Goal: Task Accomplishment & Management: Manage account settings

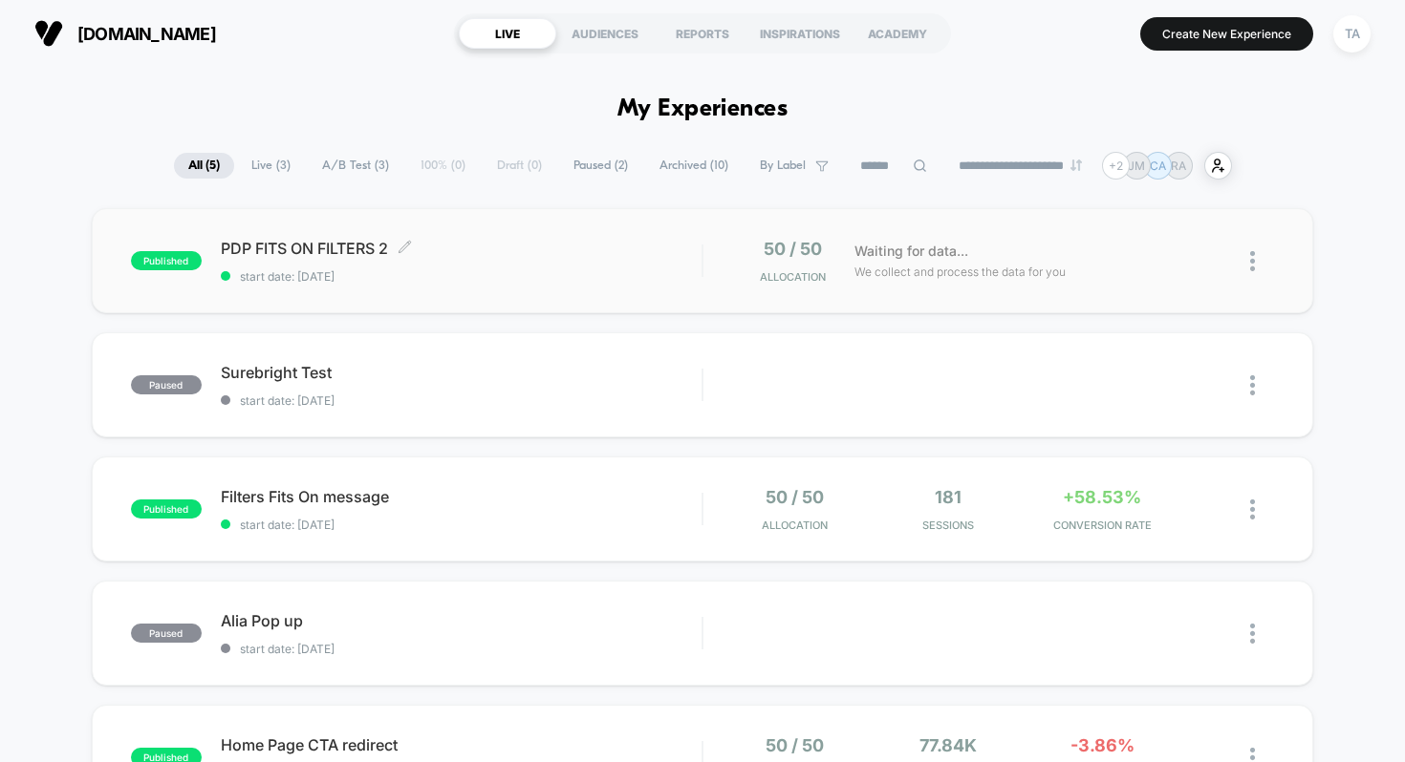
click at [325, 243] on span "PDP FITS ON FILTERS 2 Click to edit experience details" at bounding box center [462, 248] width 482 height 19
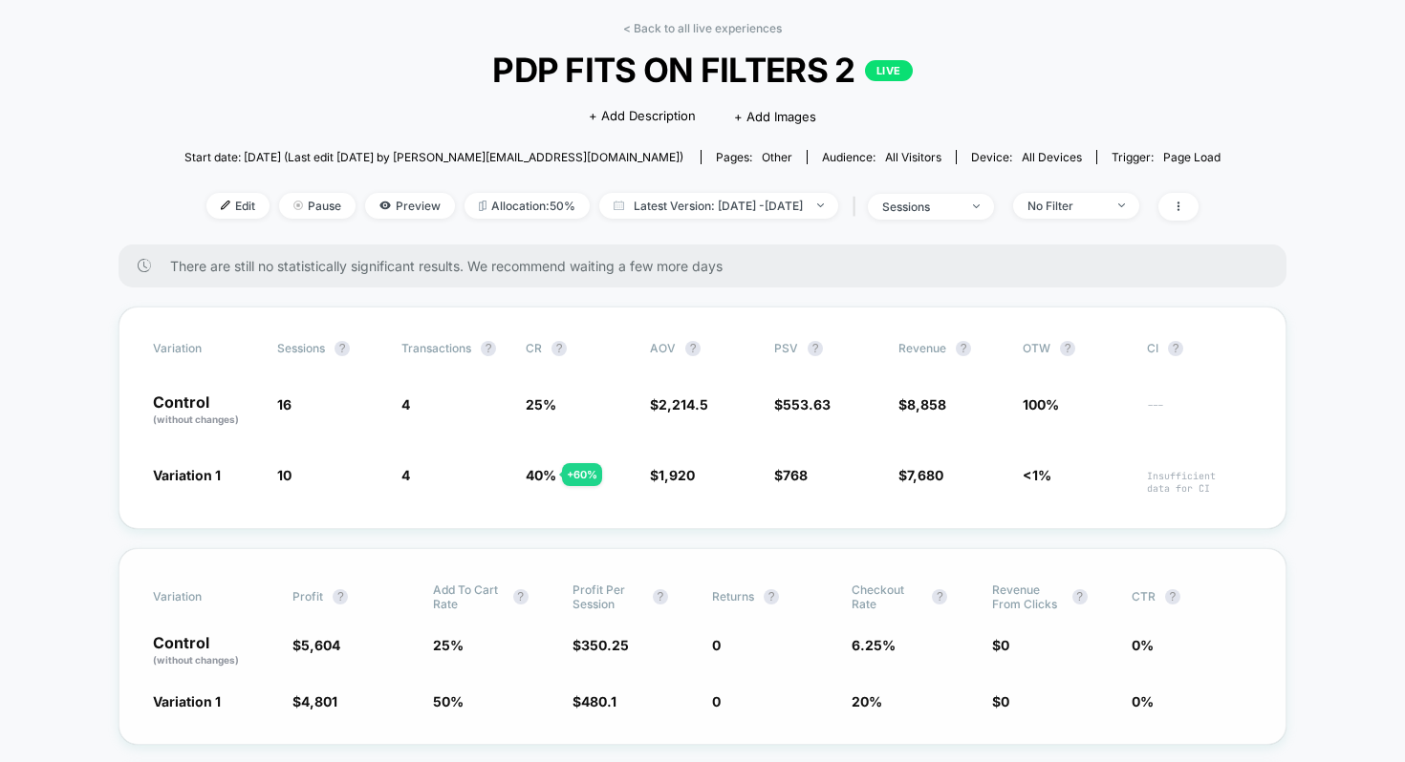
scroll to position [42, 0]
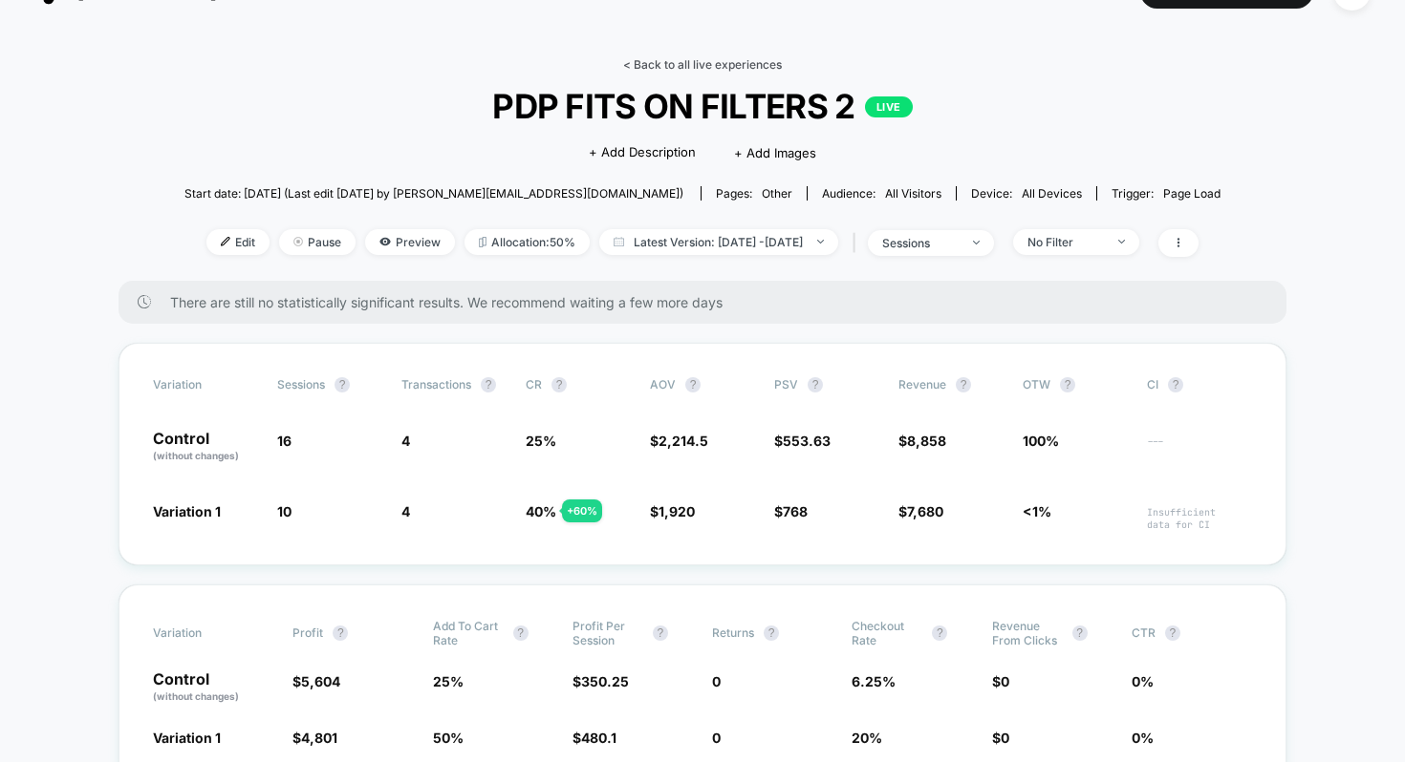
click at [632, 62] on link "< Back to all live experiences" at bounding box center [702, 64] width 159 height 14
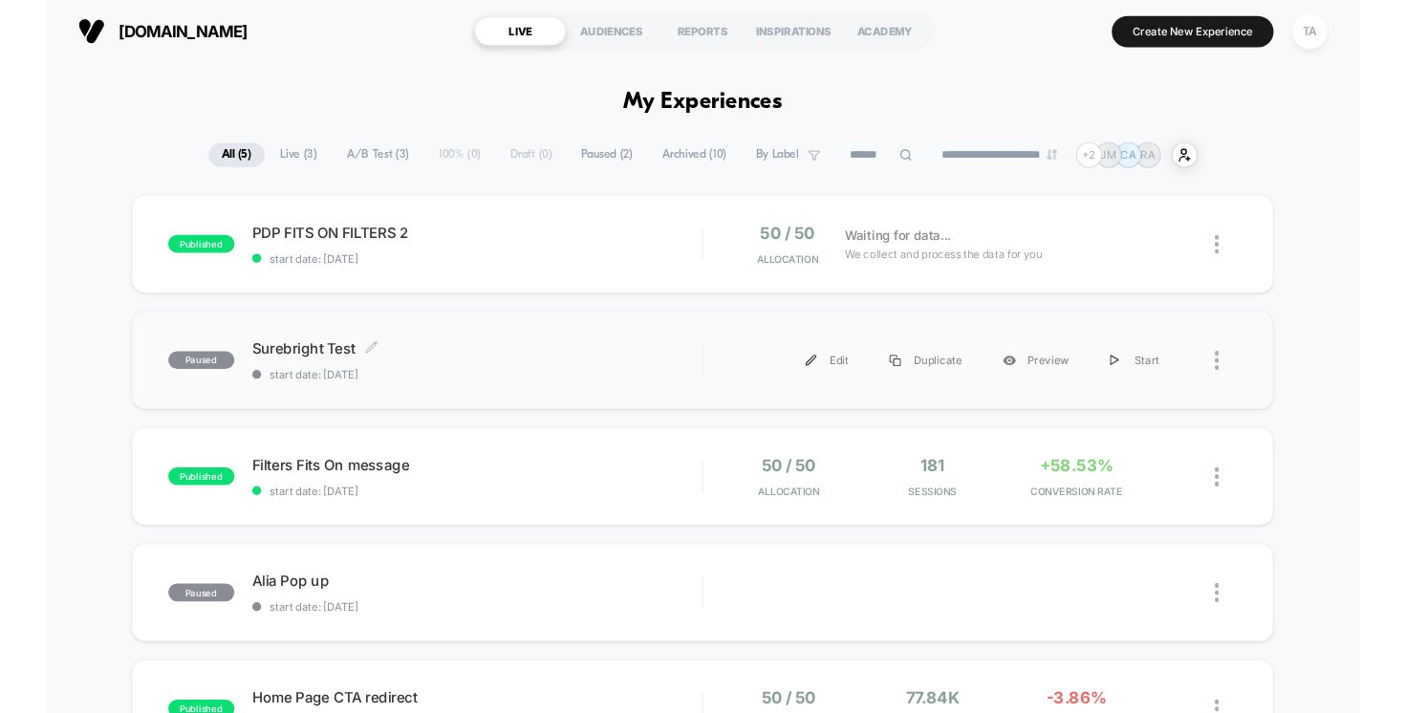
scroll to position [34, 0]
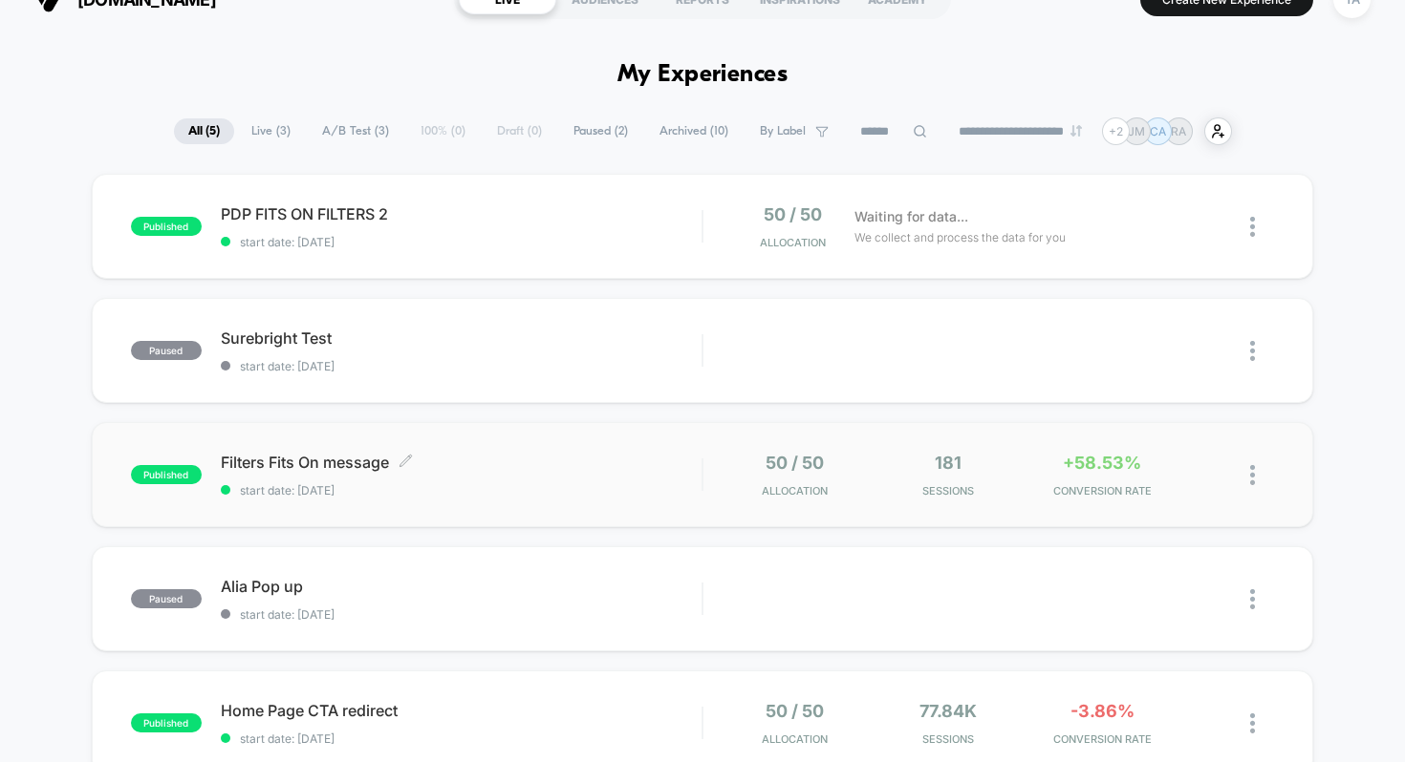
click at [504, 465] on span "Filters Fits On message Click to edit experience details" at bounding box center [462, 462] width 482 height 19
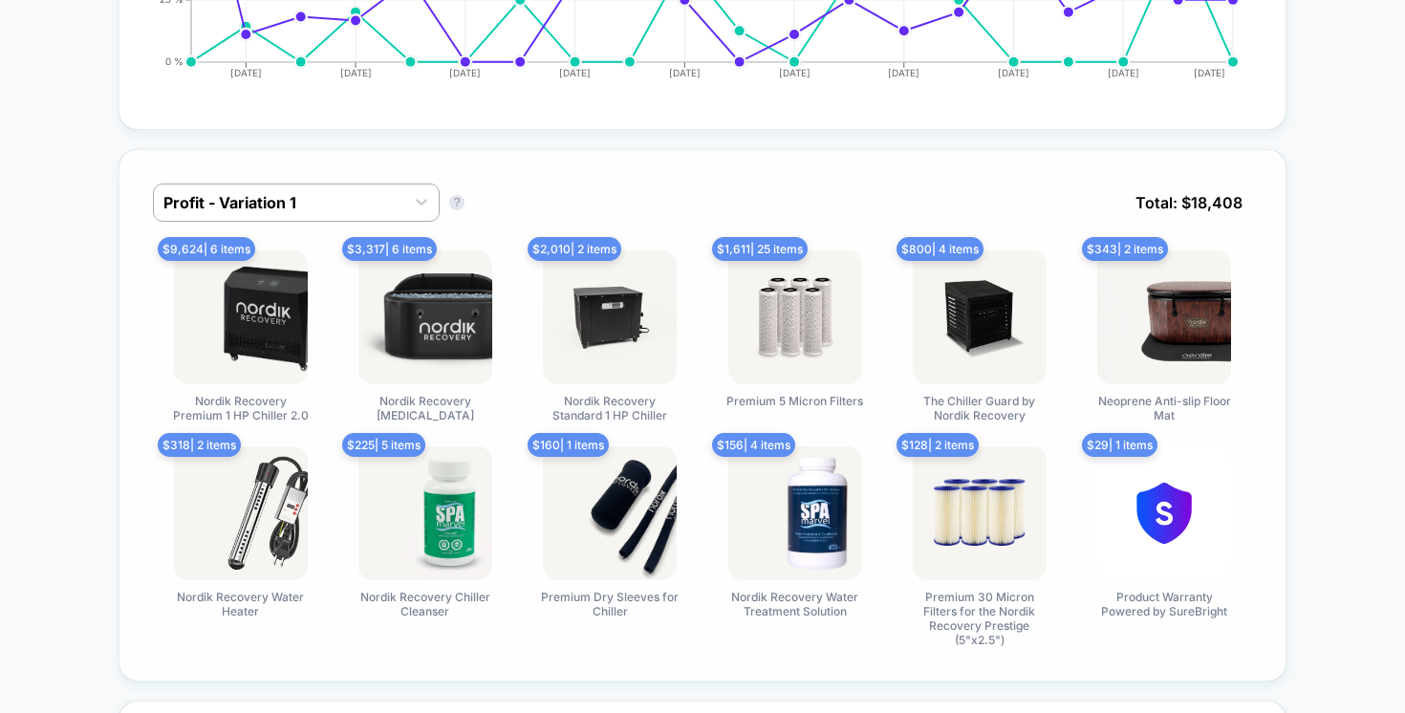
scroll to position [1161, 0]
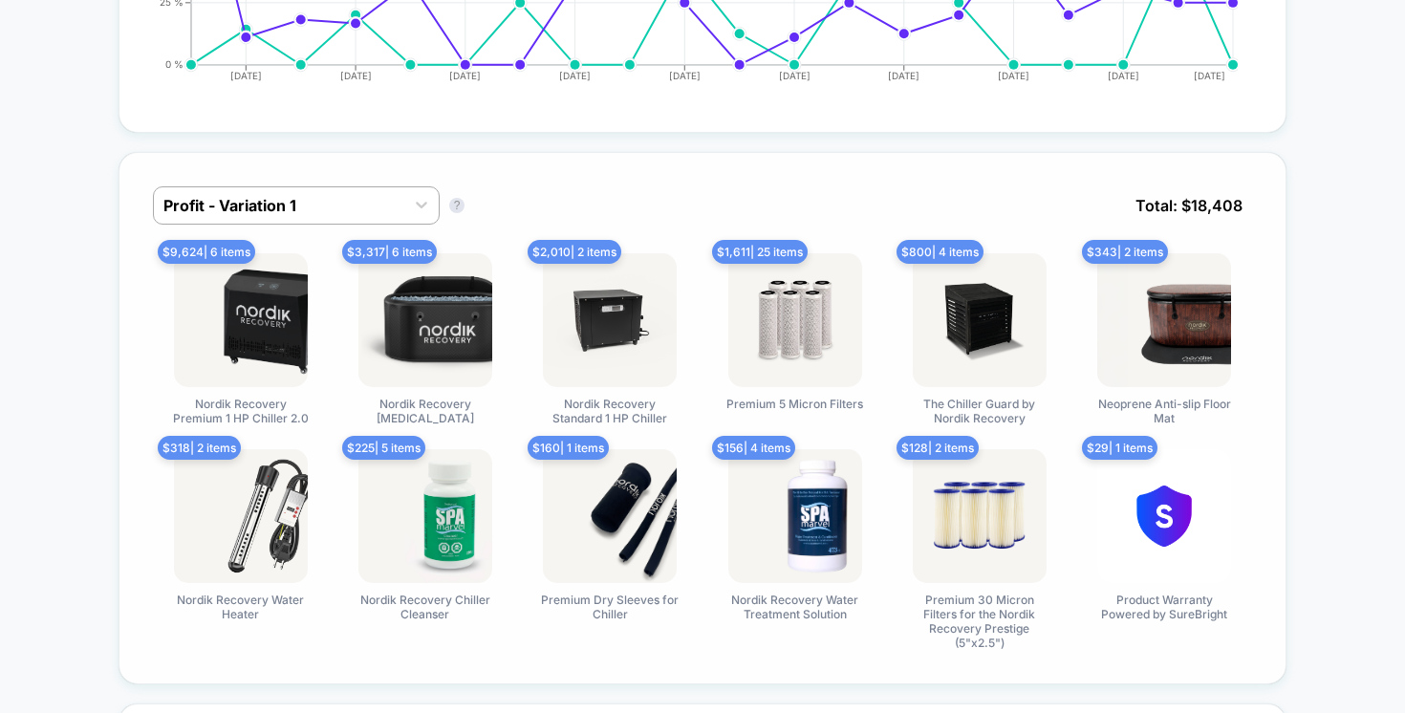
click at [795, 334] on img at bounding box center [795, 320] width 134 height 134
click at [270, 195] on div at bounding box center [278, 205] width 231 height 23
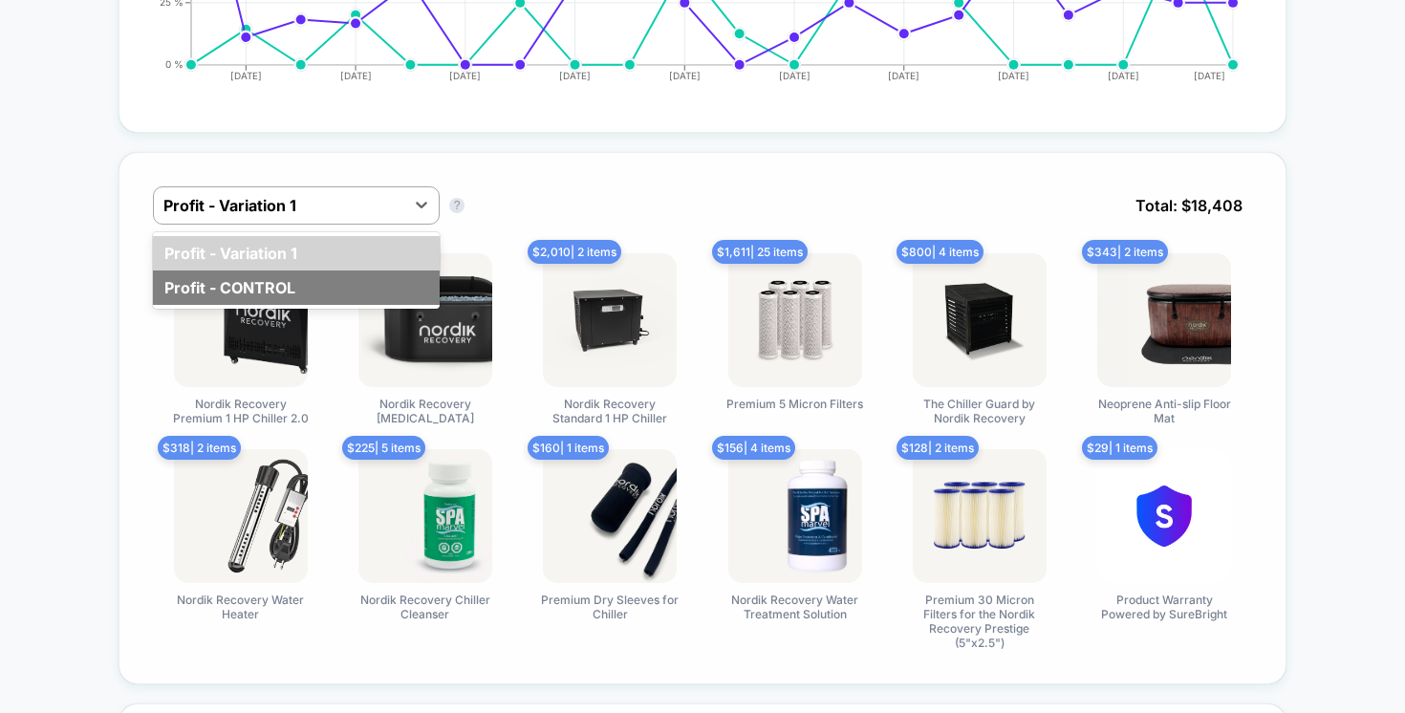
click at [234, 285] on div "Profit - CONTROL" at bounding box center [296, 287] width 287 height 34
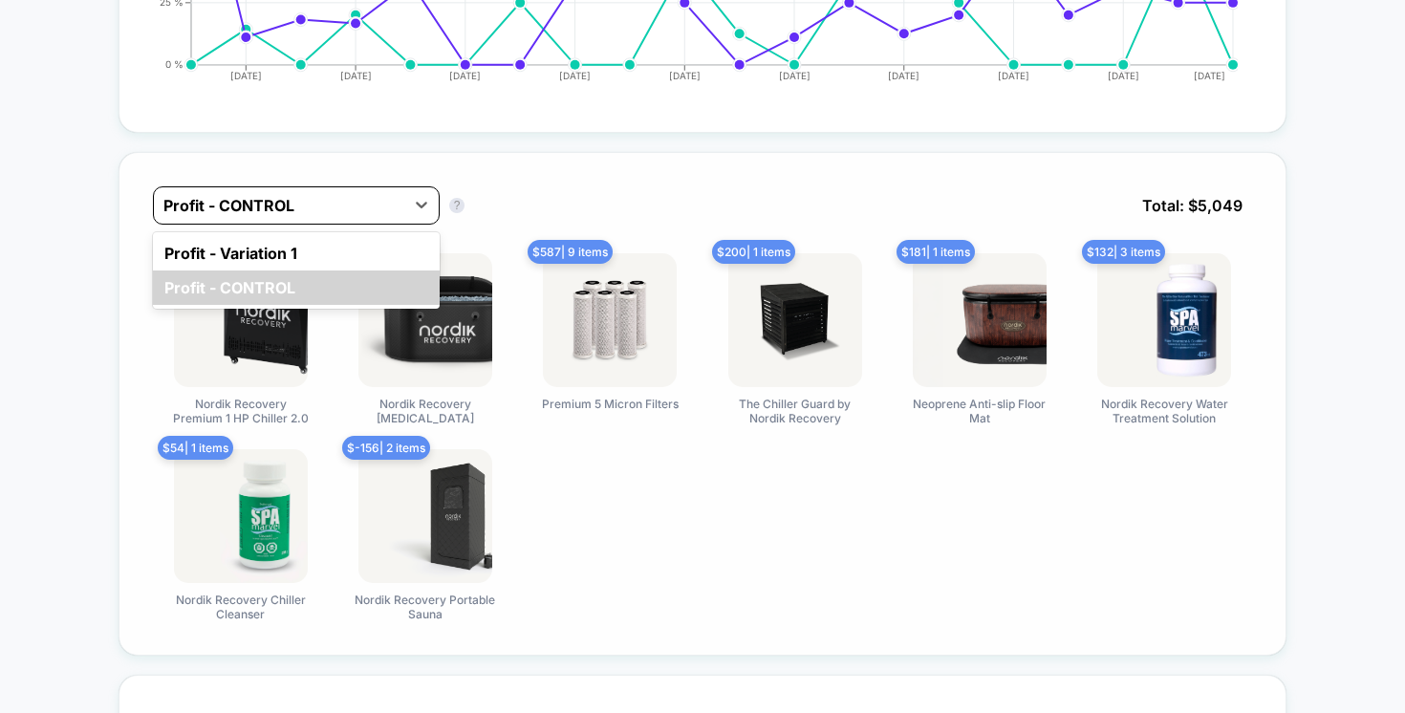
click at [382, 203] on div at bounding box center [278, 205] width 231 height 23
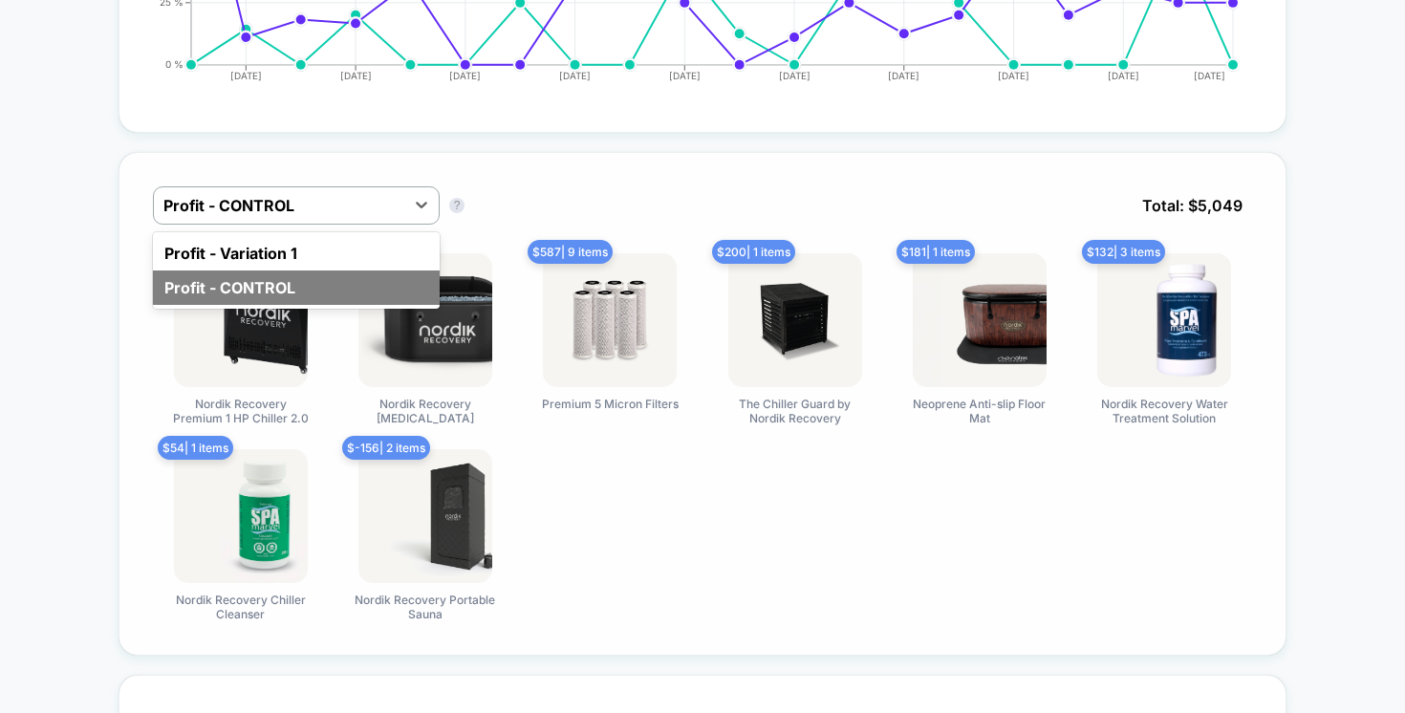
click at [316, 290] on div "Profit - CONTROL" at bounding box center [296, 287] width 287 height 34
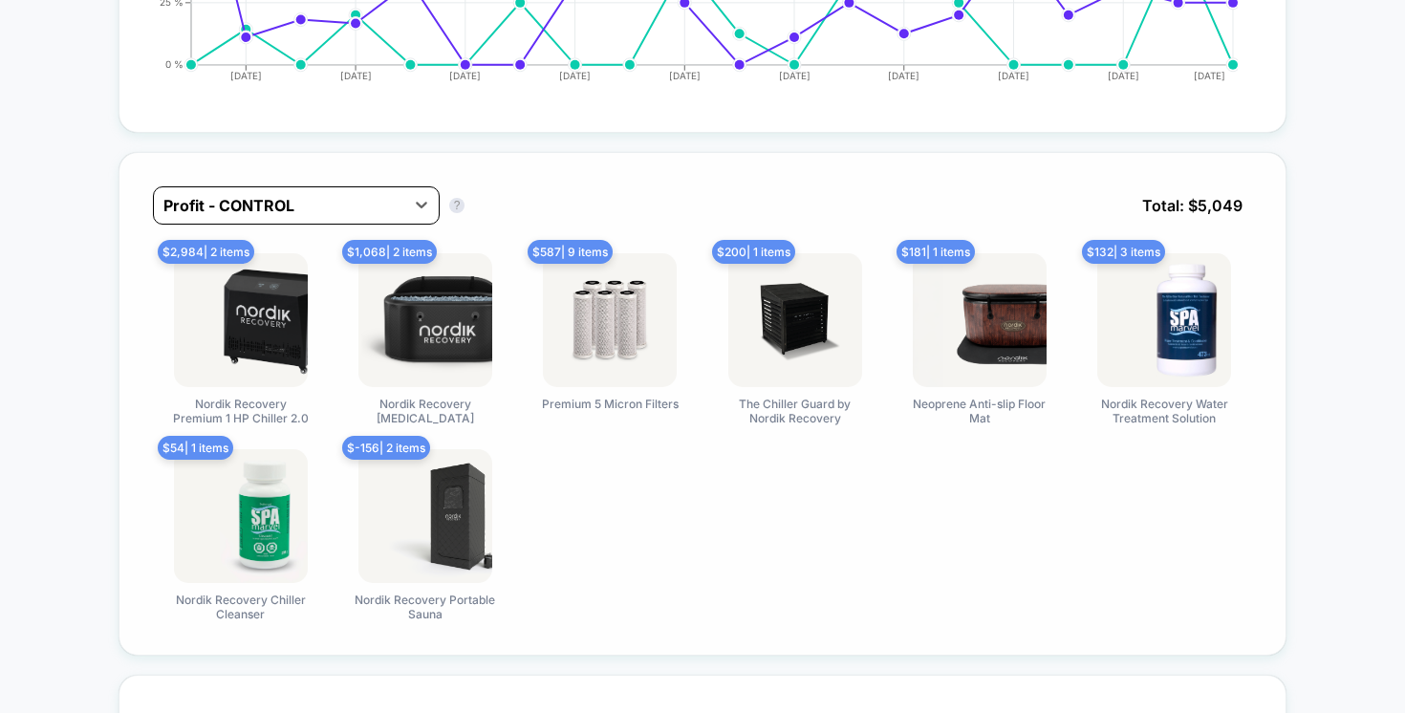
click at [366, 205] on div at bounding box center [278, 205] width 231 height 23
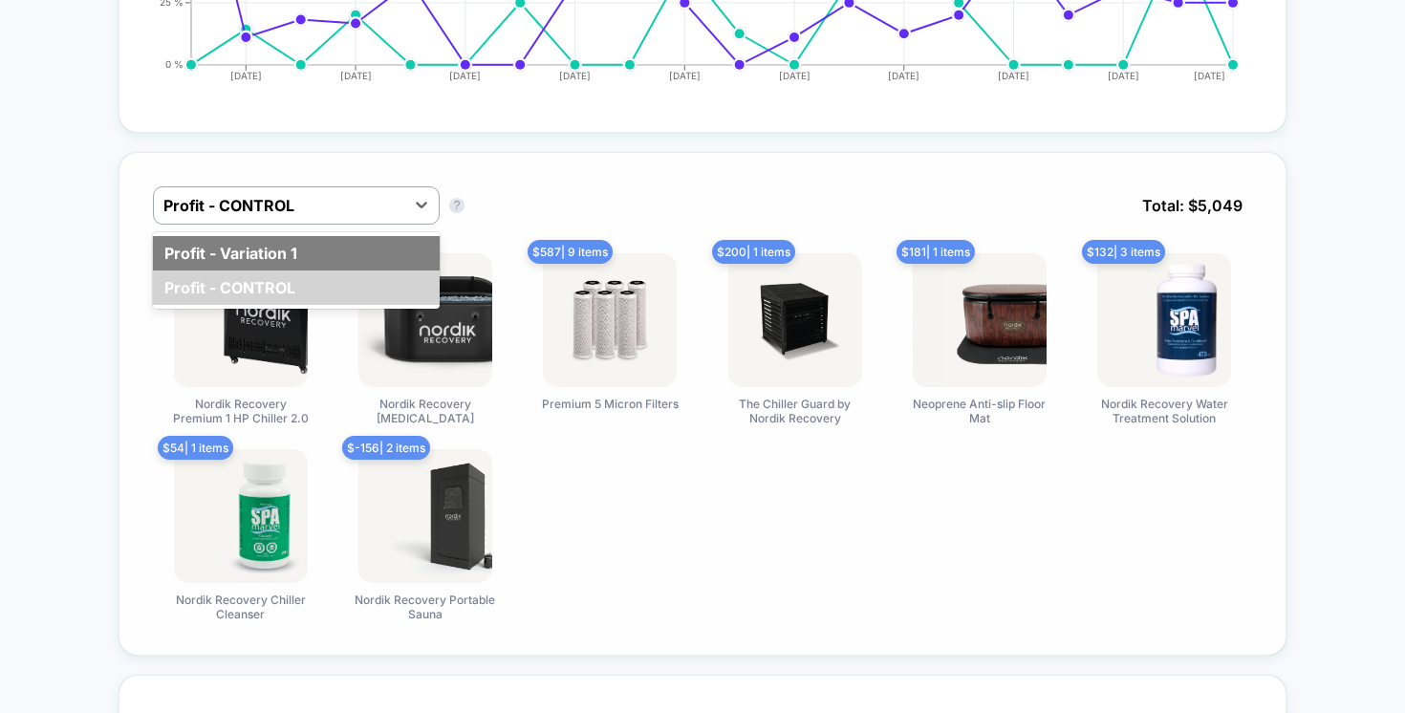
click at [325, 241] on div "Profit - Variation 1" at bounding box center [296, 253] width 287 height 34
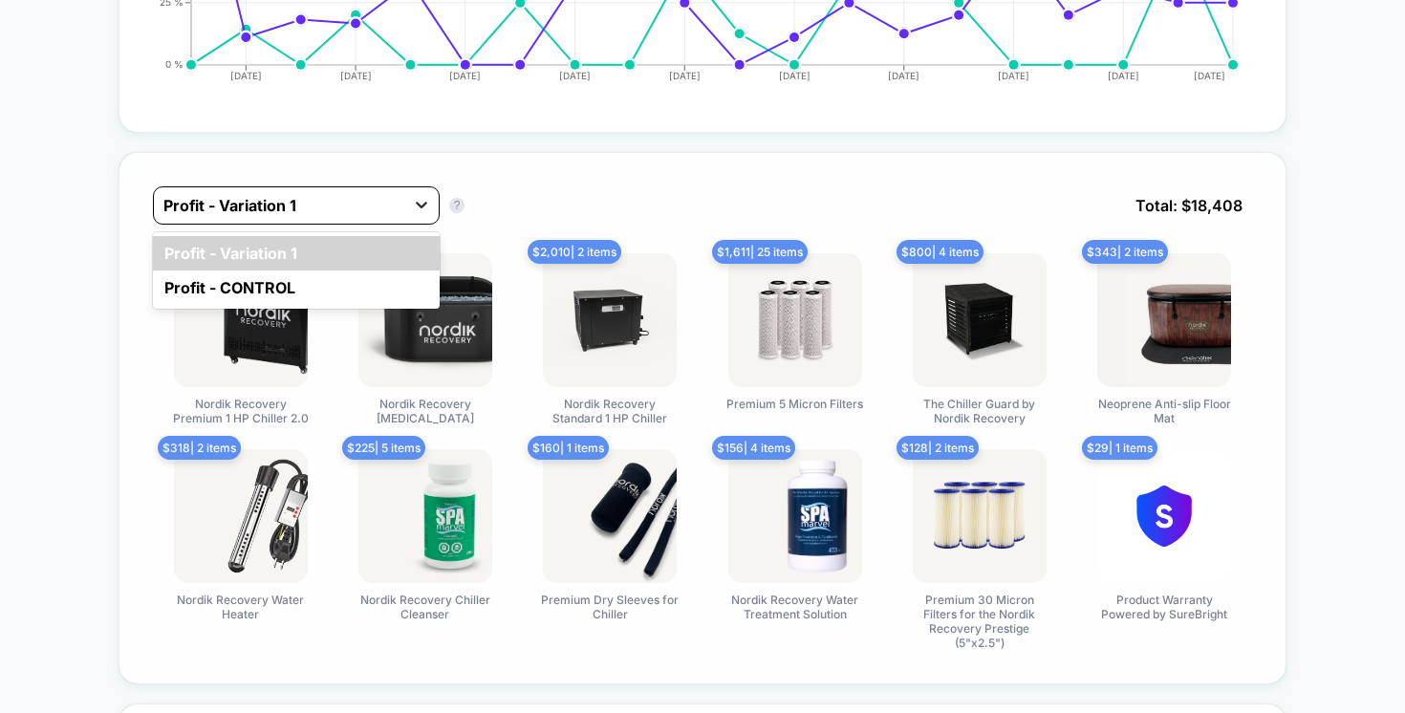
click at [405, 201] on div at bounding box center [421, 204] width 34 height 34
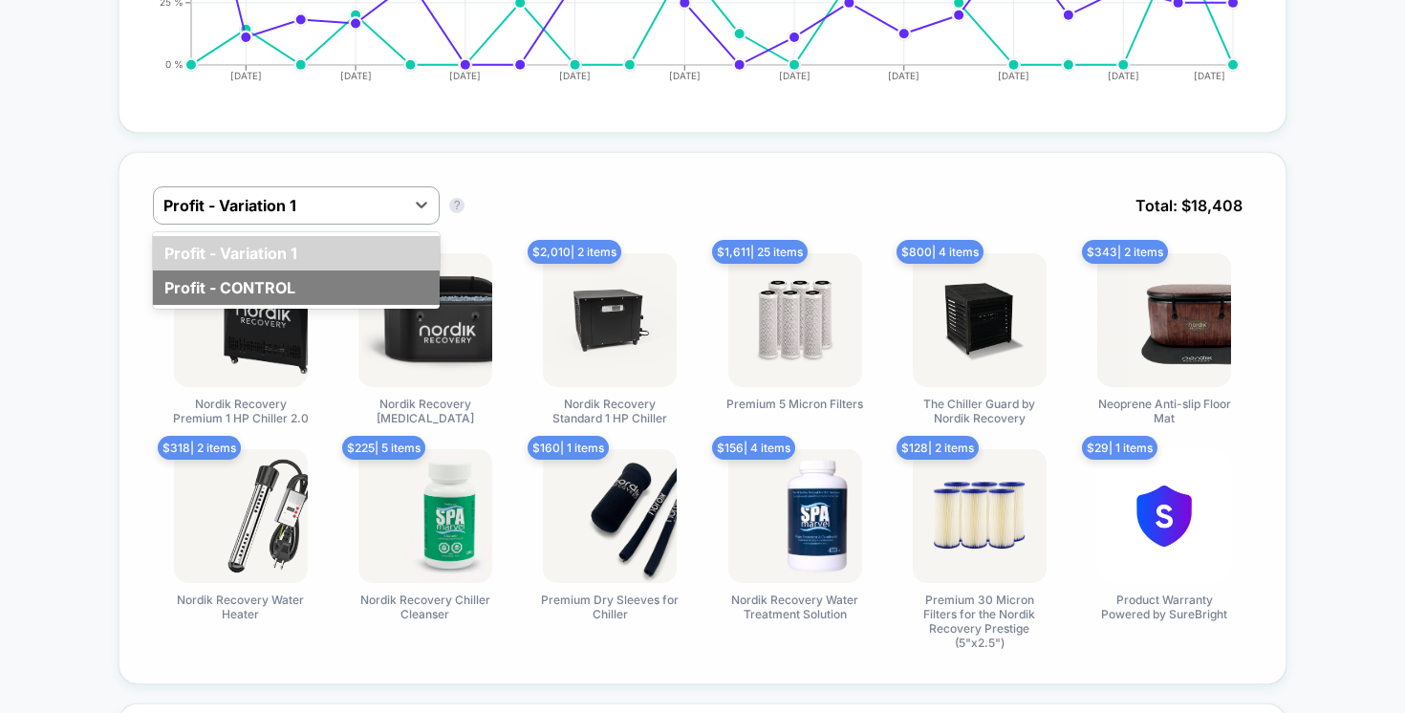
click at [298, 282] on div "Profit - CONTROL" at bounding box center [296, 287] width 287 height 34
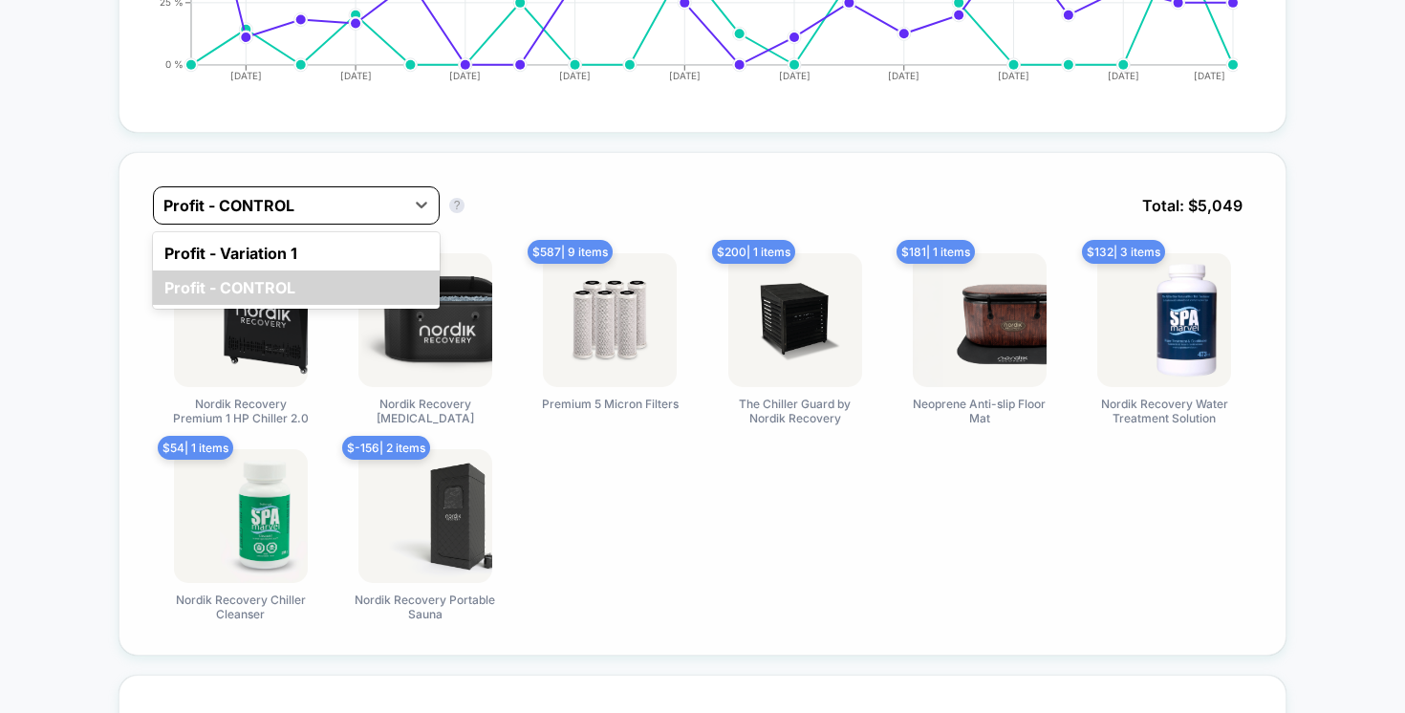
click at [393, 200] on div at bounding box center [278, 205] width 231 height 23
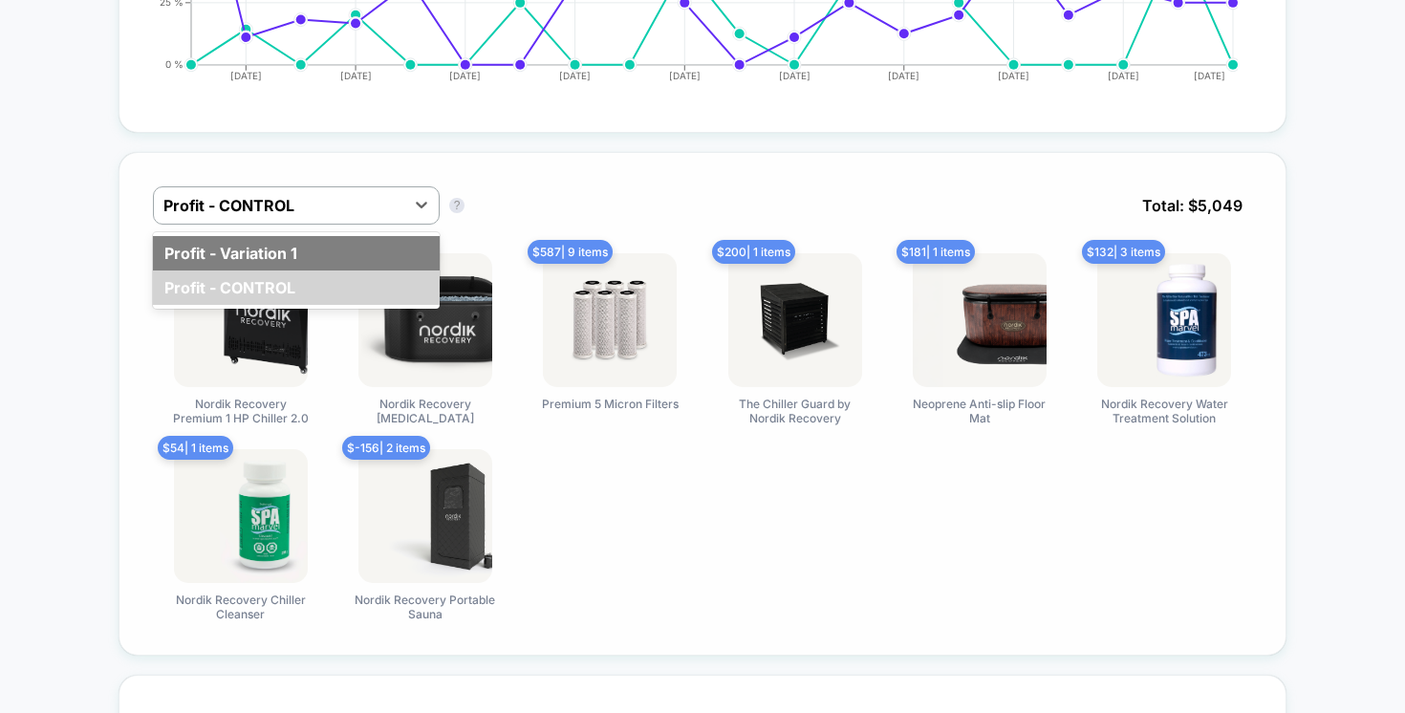
click at [330, 262] on div "Profit - Variation 1" at bounding box center [296, 253] width 287 height 34
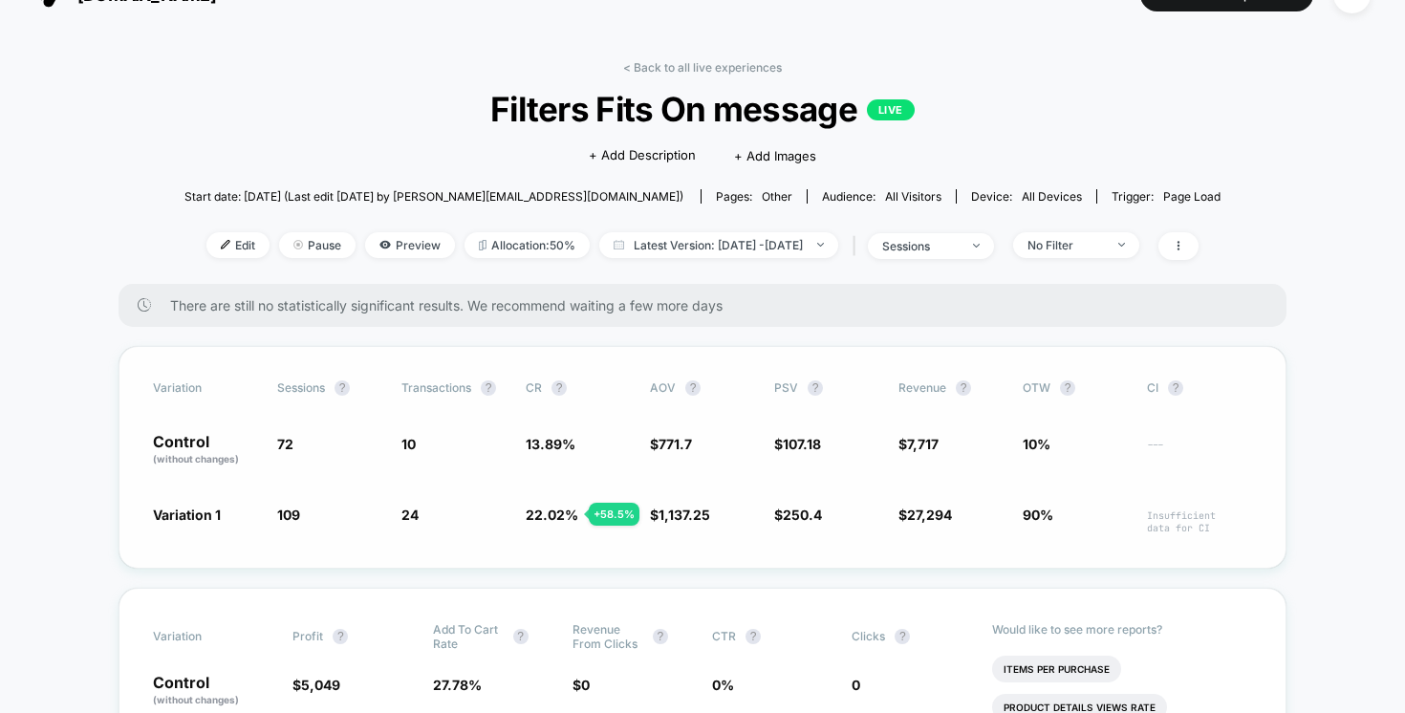
scroll to position [147, 0]
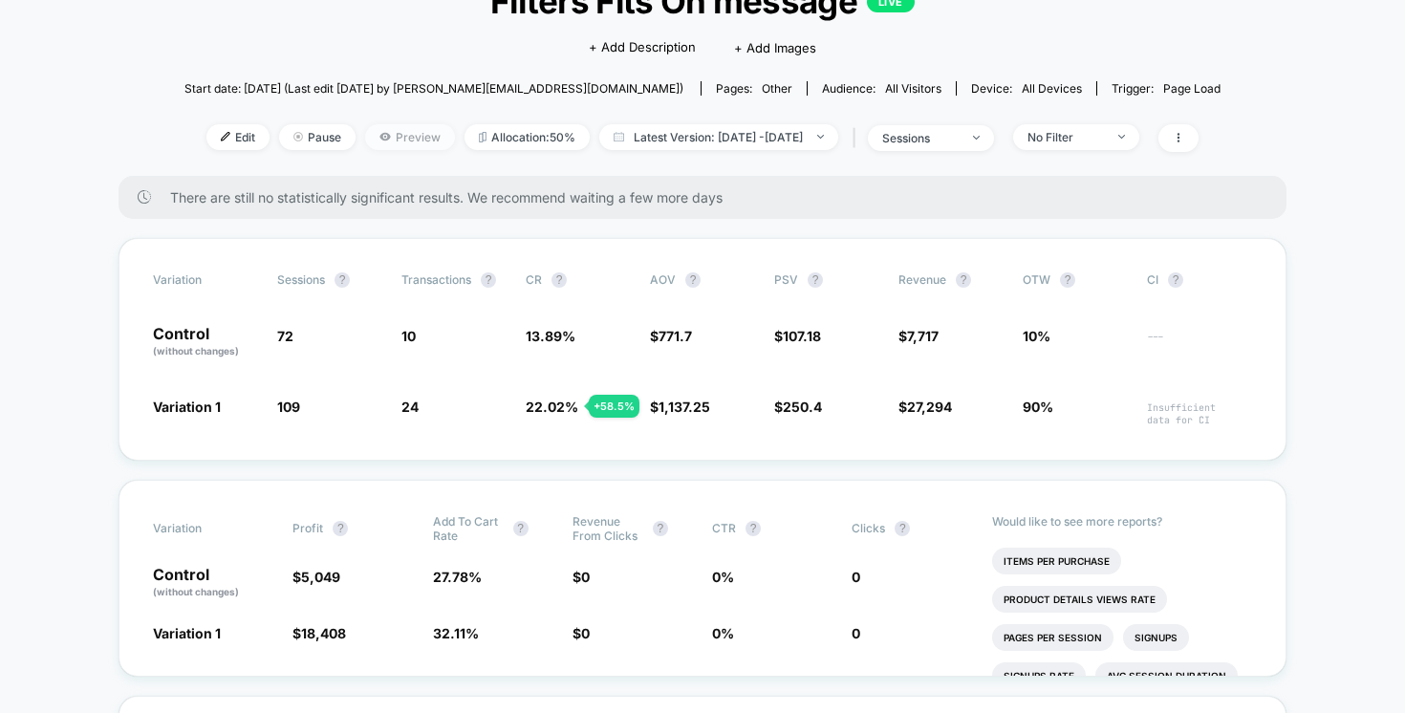
click at [384, 134] on span "Preview" at bounding box center [410, 137] width 90 height 26
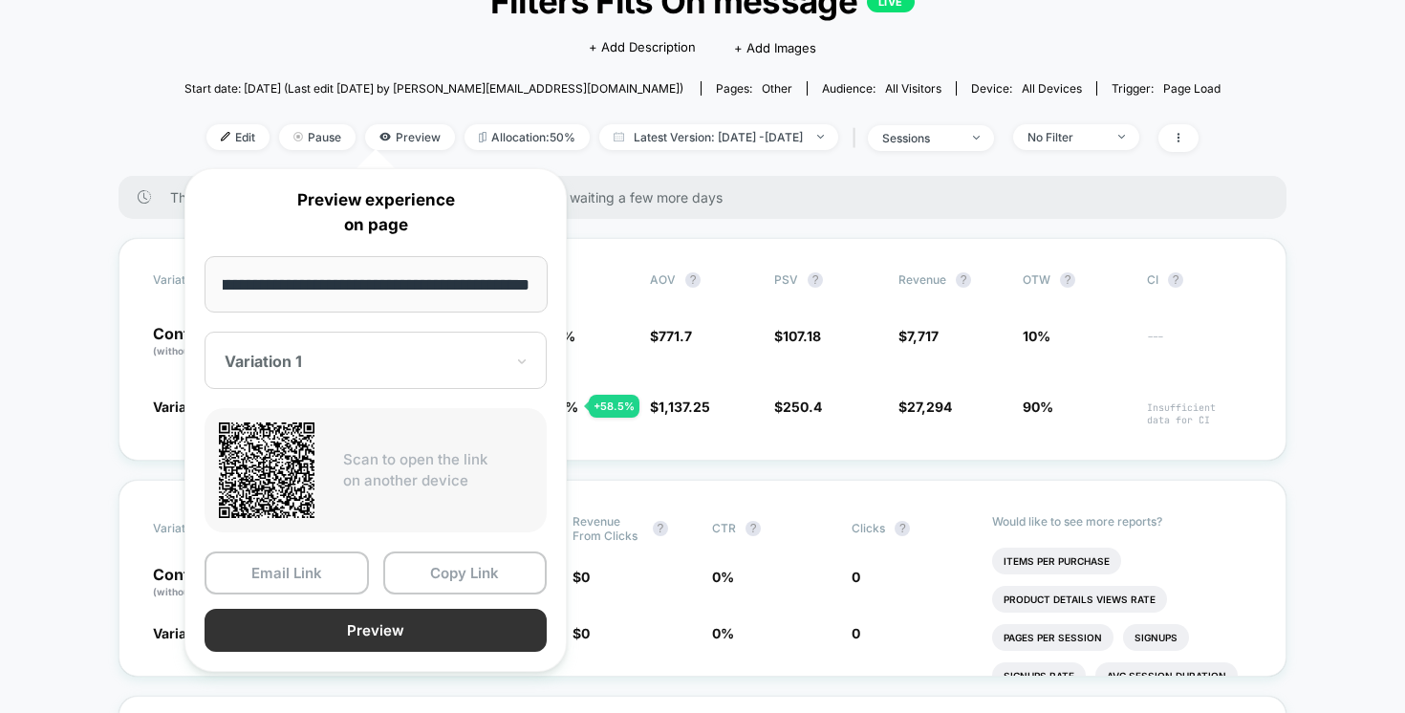
scroll to position [0, 0]
click at [358, 632] on button "Preview" at bounding box center [375, 630] width 342 height 43
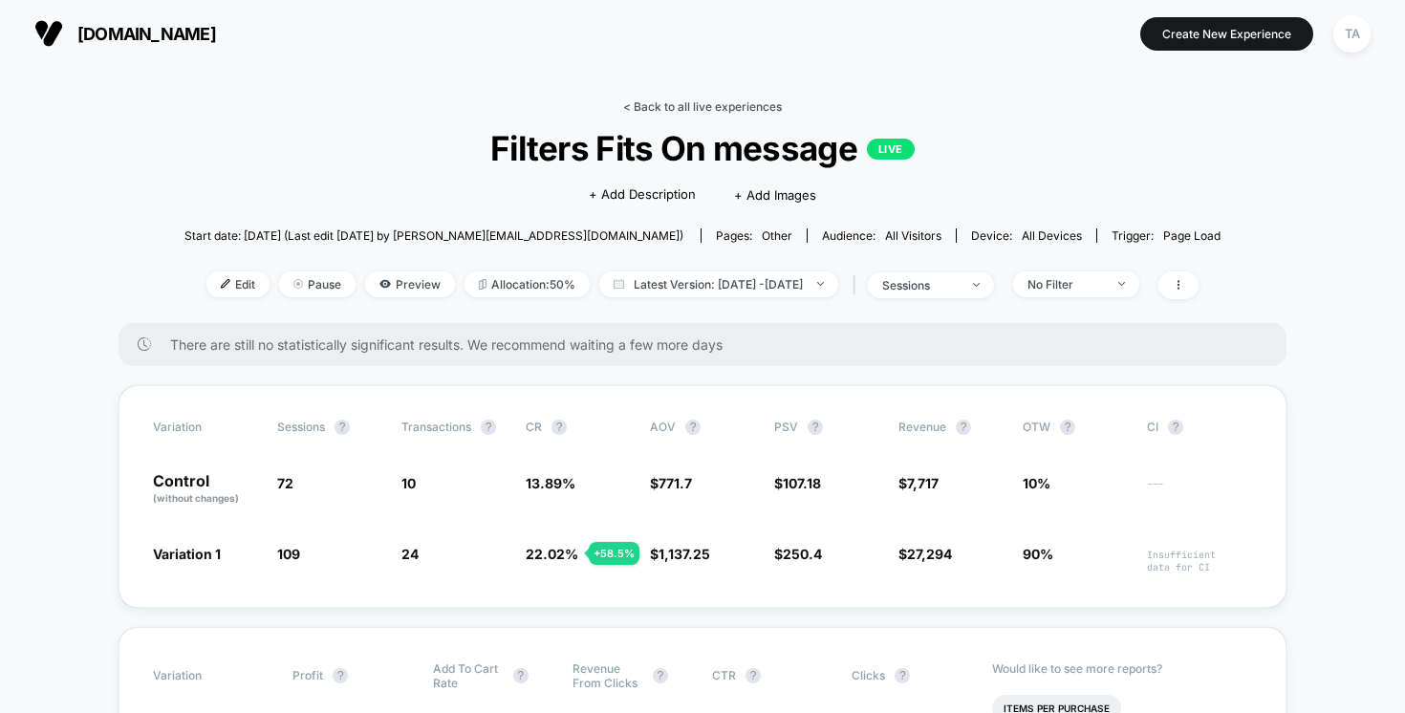
click at [690, 104] on link "< Back to all live experiences" at bounding box center [702, 106] width 159 height 14
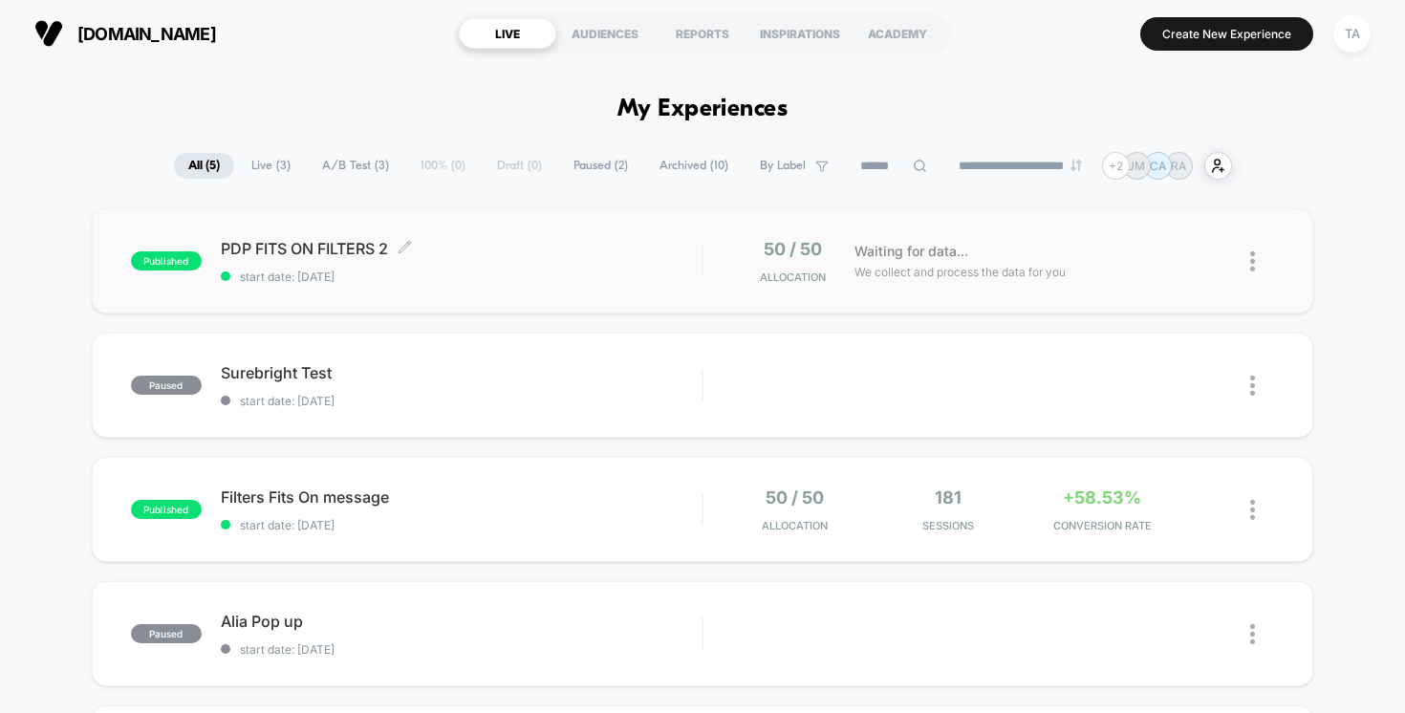
click at [252, 247] on span "PDP FITS ON FILTERS 2 Click to edit experience details" at bounding box center [462, 248] width 482 height 19
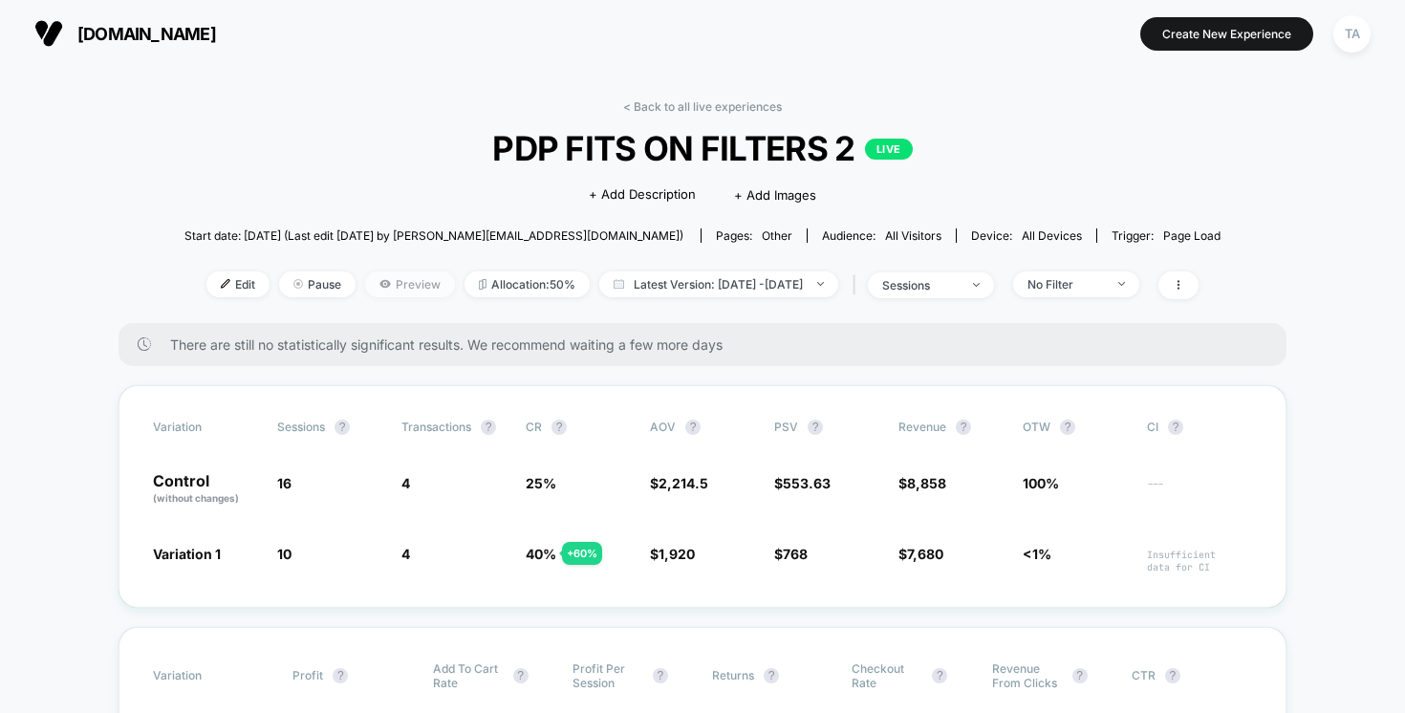
click at [380, 279] on span "Preview" at bounding box center [410, 284] width 90 height 26
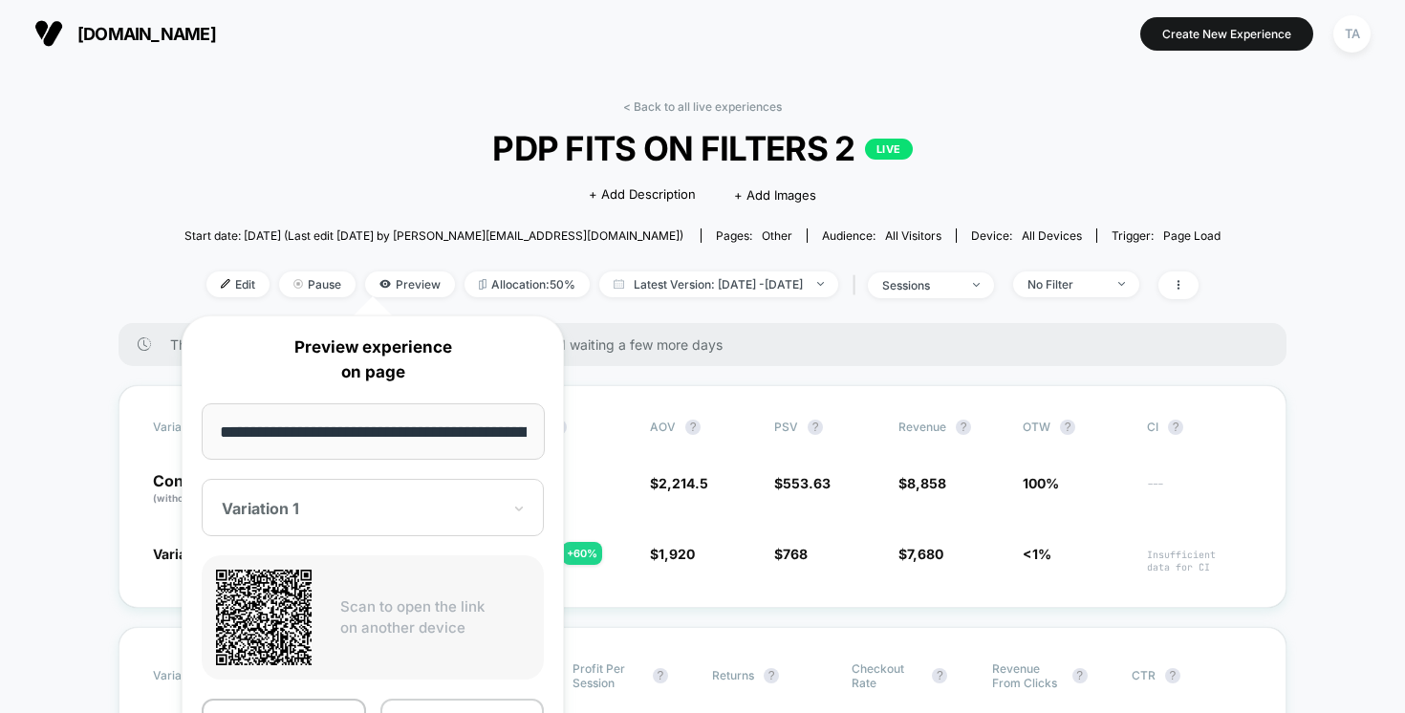
click at [470, 704] on button "Copy Link" at bounding box center [462, 719] width 164 height 43
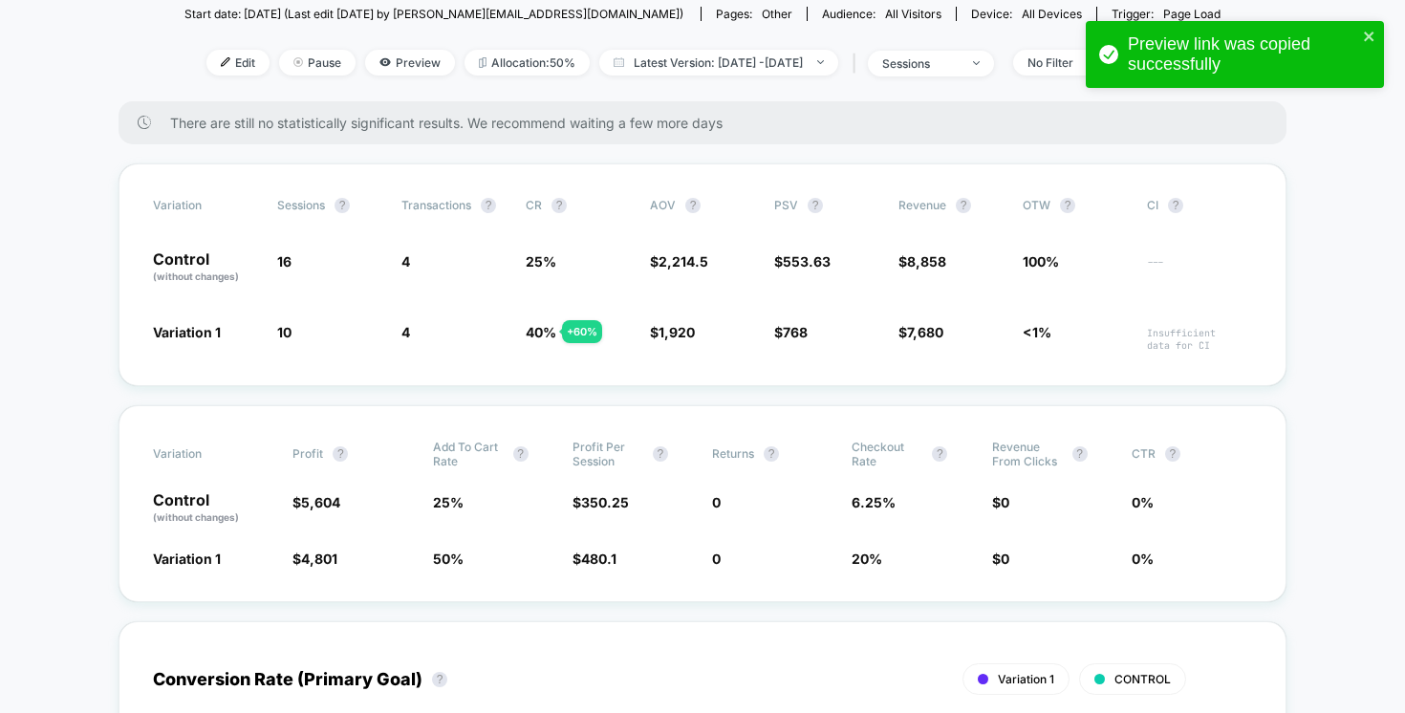
scroll to position [218, 0]
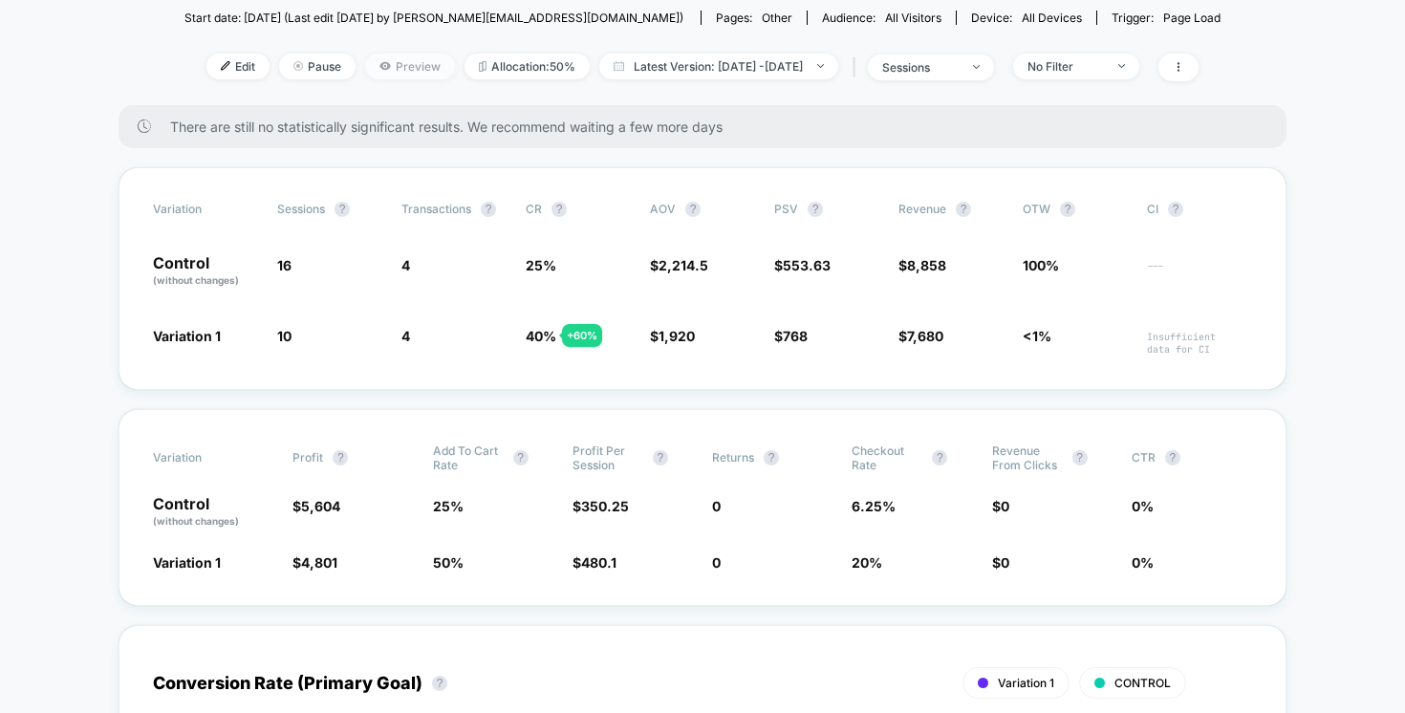
click at [365, 67] on span "Preview" at bounding box center [410, 67] width 90 height 26
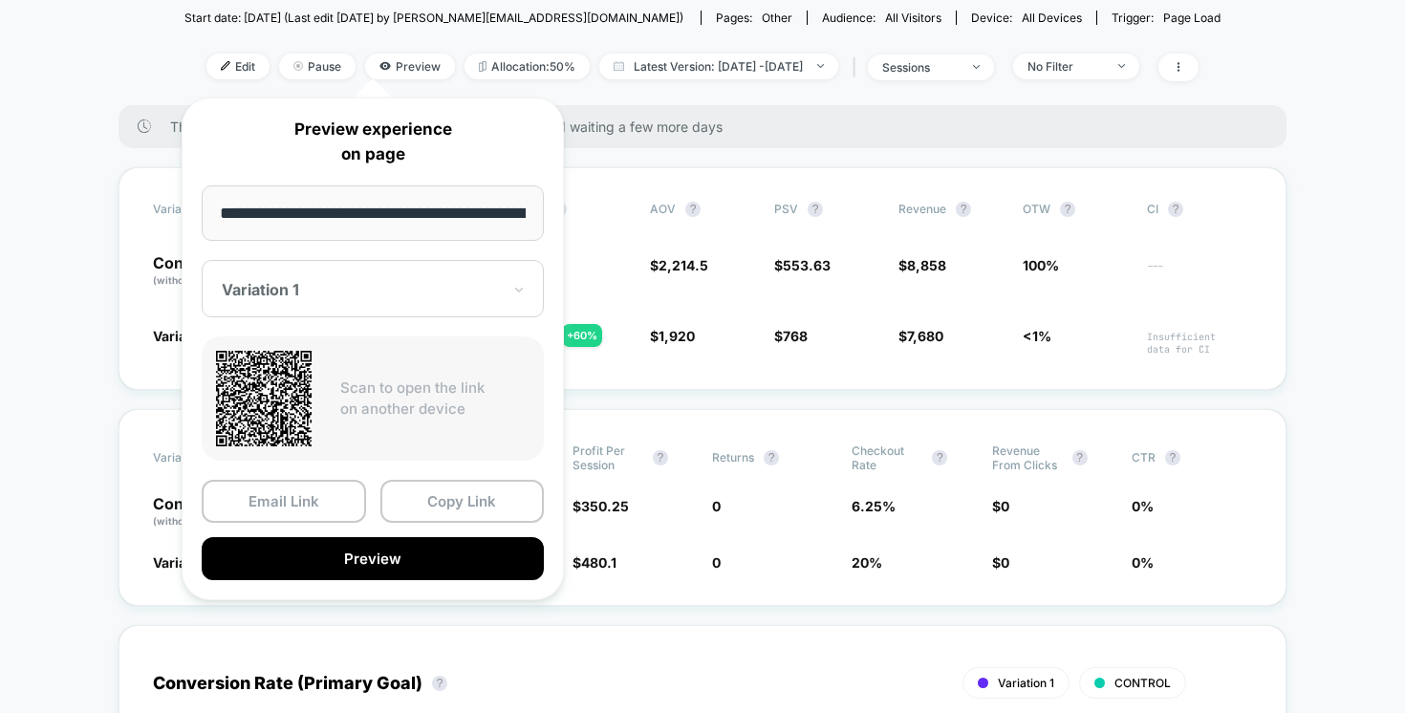
scroll to position [0, 315]
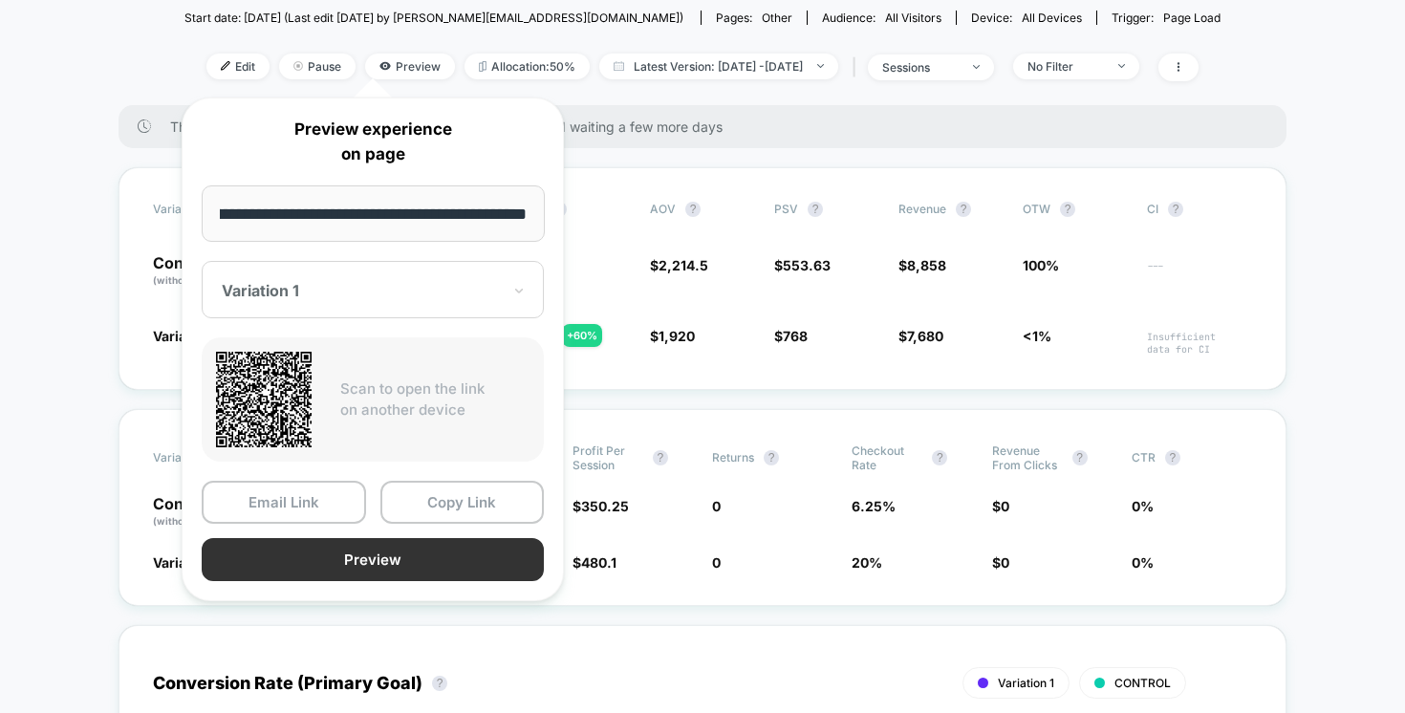
click at [376, 549] on button "Preview" at bounding box center [373, 559] width 342 height 43
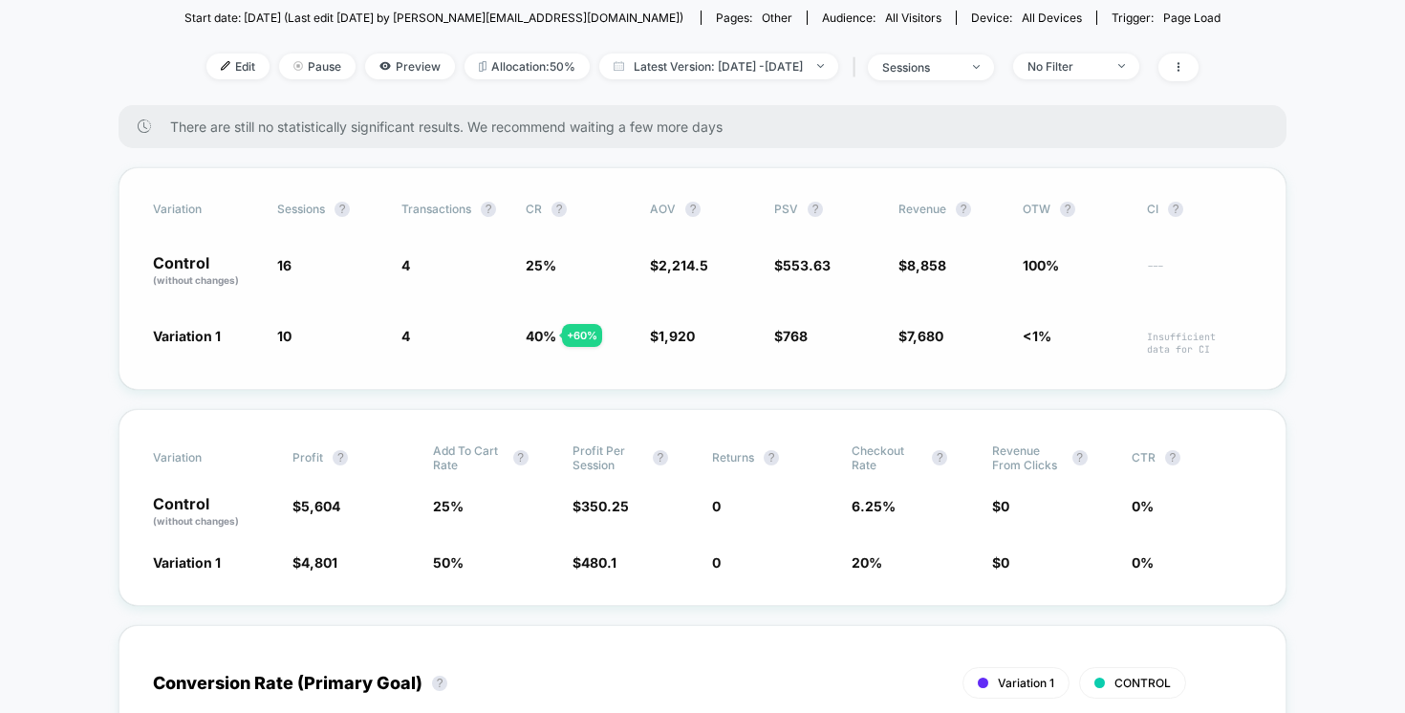
drag, startPoint x: 456, startPoint y: 325, endPoint x: 677, endPoint y: 358, distance: 224.2
click at [677, 359] on div "Variation Sessions ? Transactions ? CR ? AOV ? PSV ? Revenue ? OTW ? CI ? Contr…" at bounding box center [702, 278] width 1168 height 223
drag, startPoint x: 520, startPoint y: 333, endPoint x: 576, endPoint y: 333, distance: 56.4
click at [576, 333] on div "Variation 1 10 - 37.5 % 4 + 60 % 40 % + 60 % $ 1,920 - 13.3 % $ 768 + 38.7 % $ …" at bounding box center [702, 341] width 1099 height 30
drag, startPoint x: 447, startPoint y: 346, endPoint x: 406, endPoint y: 344, distance: 41.1
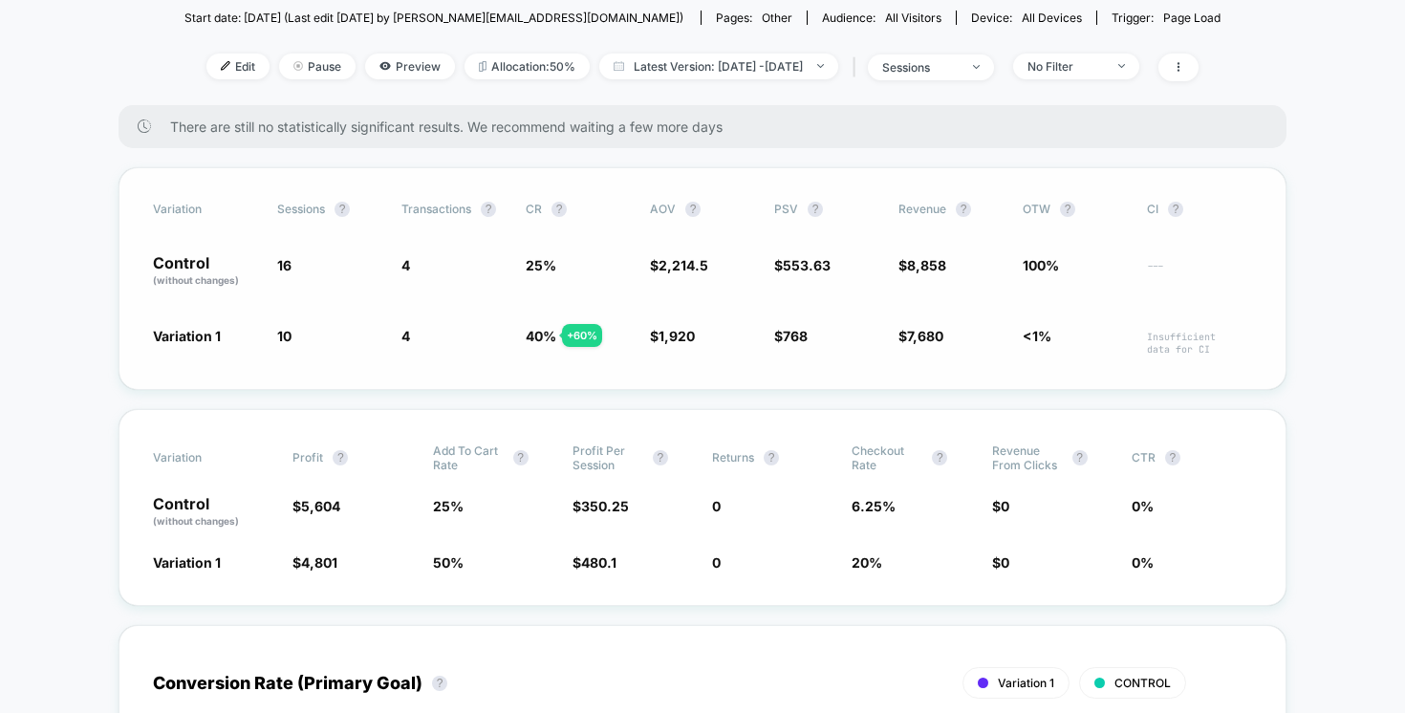
click at [406, 344] on span "4 + 60 %" at bounding box center [453, 341] width 105 height 30
drag, startPoint x: 275, startPoint y: 246, endPoint x: 258, endPoint y: 225, distance: 26.4
click at [258, 225] on div "Variation Sessions ? Transactions ? CR ? AOV ? PSV ? Revenue ? OTW ? CI ? Contr…" at bounding box center [702, 278] width 1168 height 223
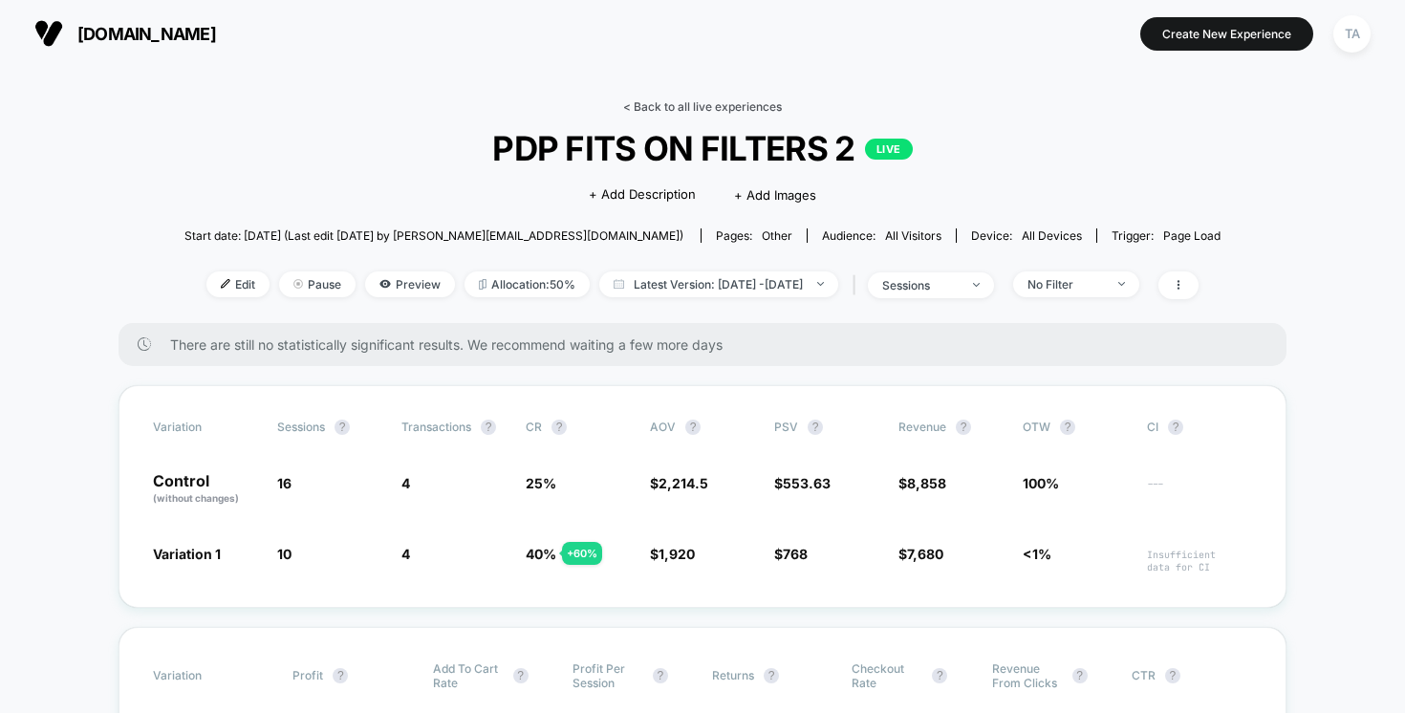
click at [659, 104] on link "< Back to all live experiences" at bounding box center [702, 106] width 159 height 14
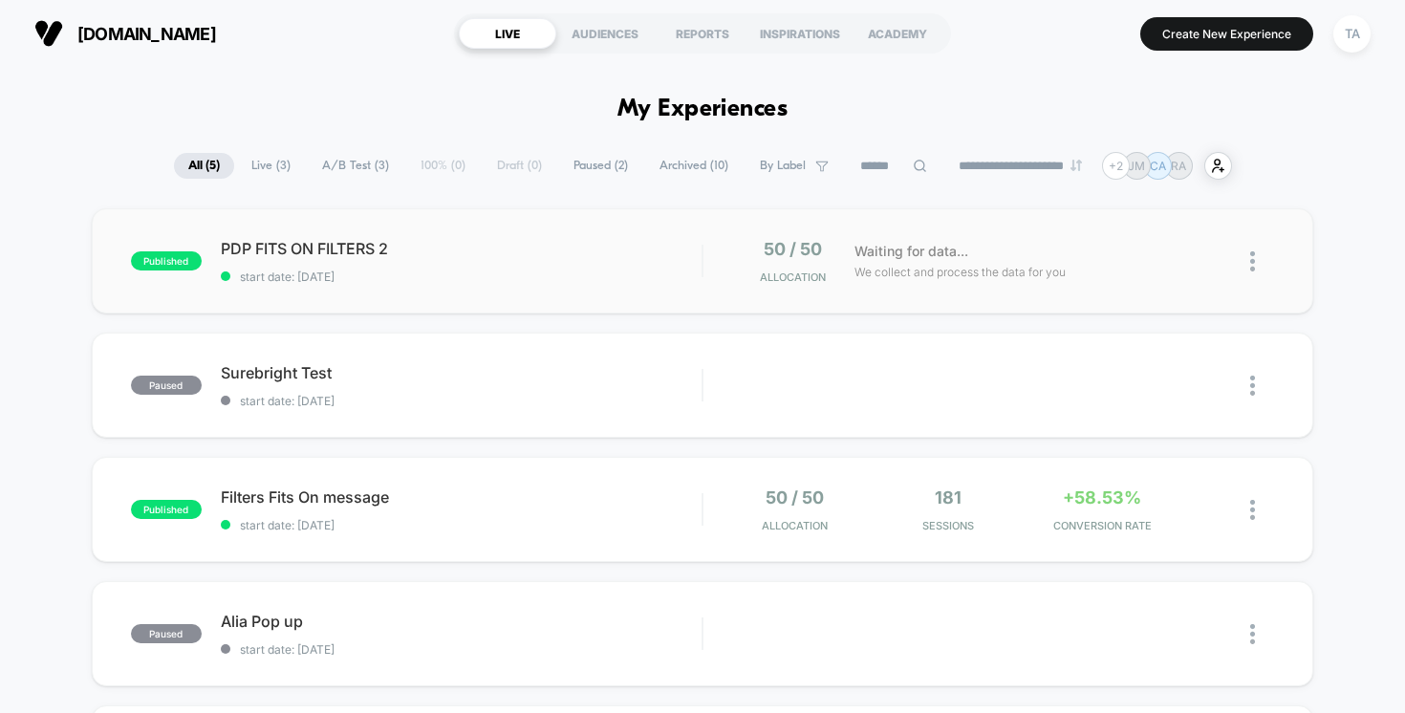
scroll to position [41, 0]
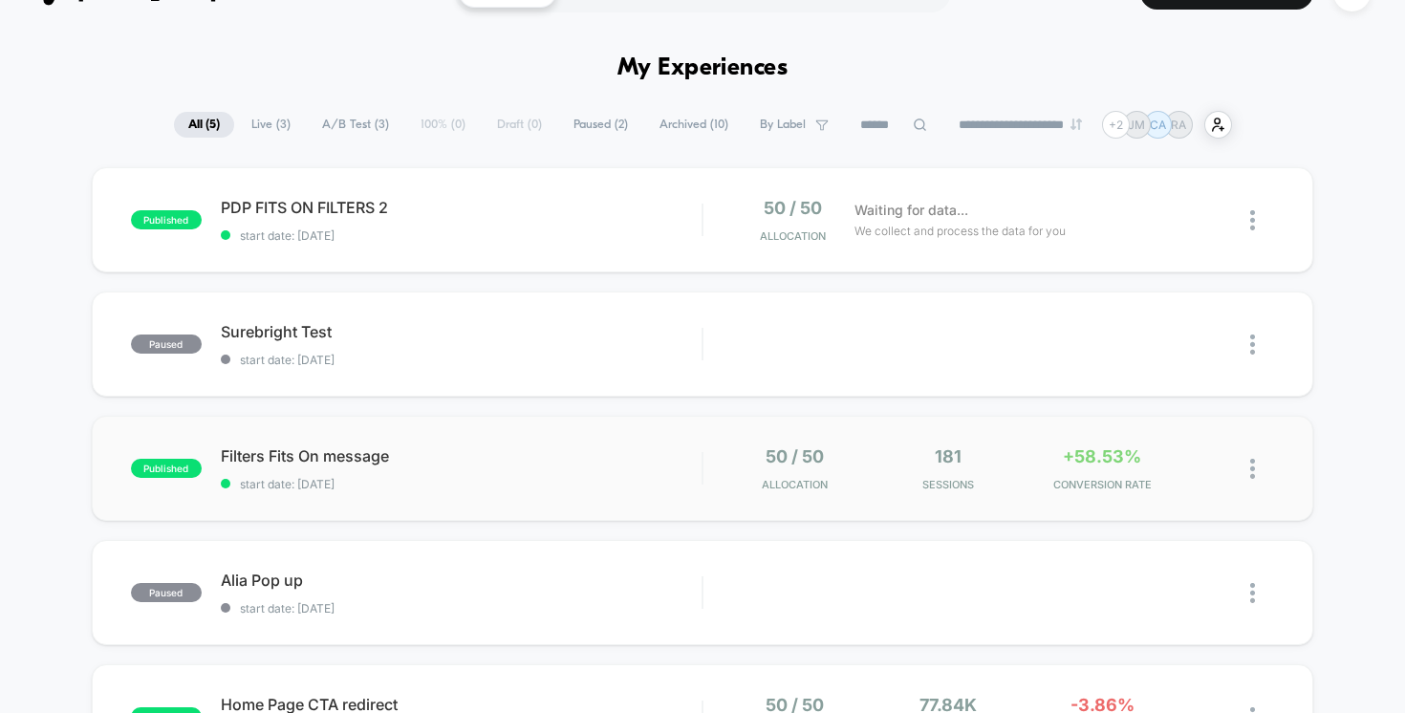
click at [1252, 471] on img at bounding box center [1252, 469] width 5 height 20
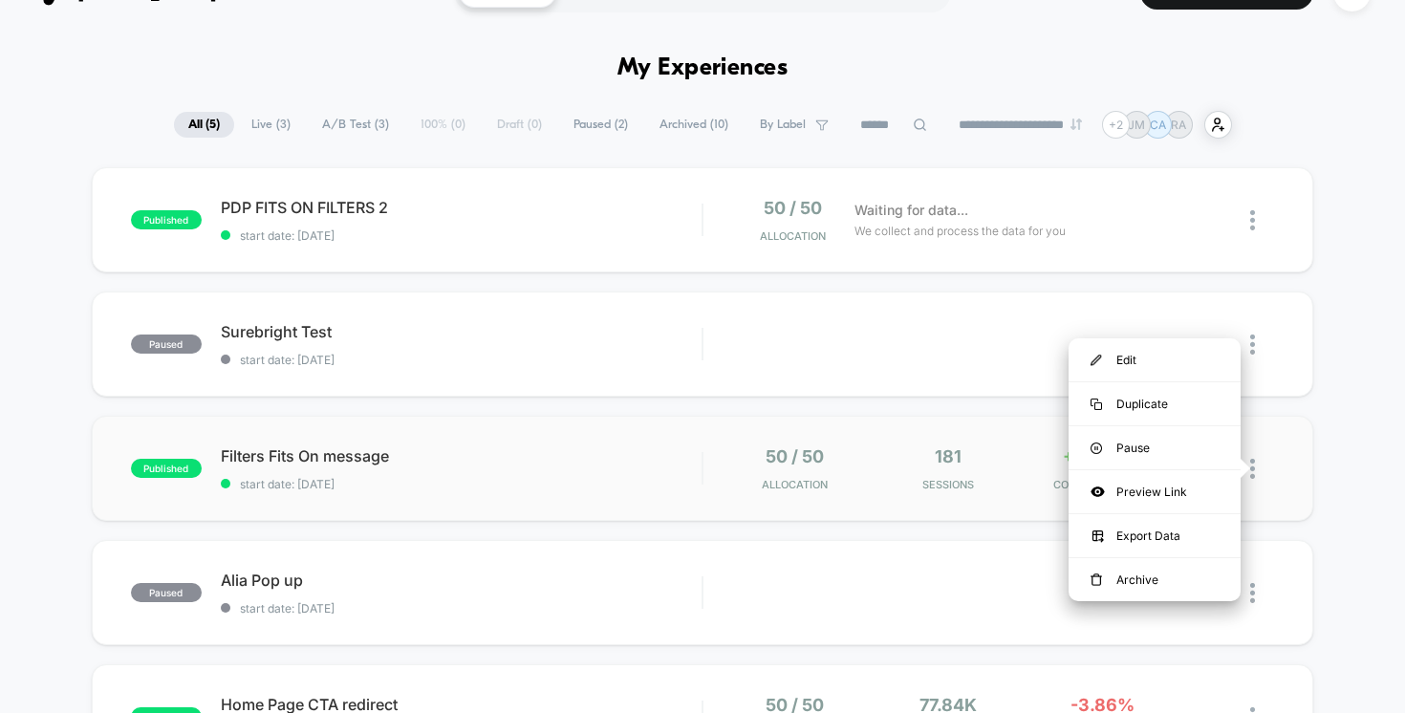
click at [960, 466] on div "181 Sessions" at bounding box center [948, 468] width 144 height 45
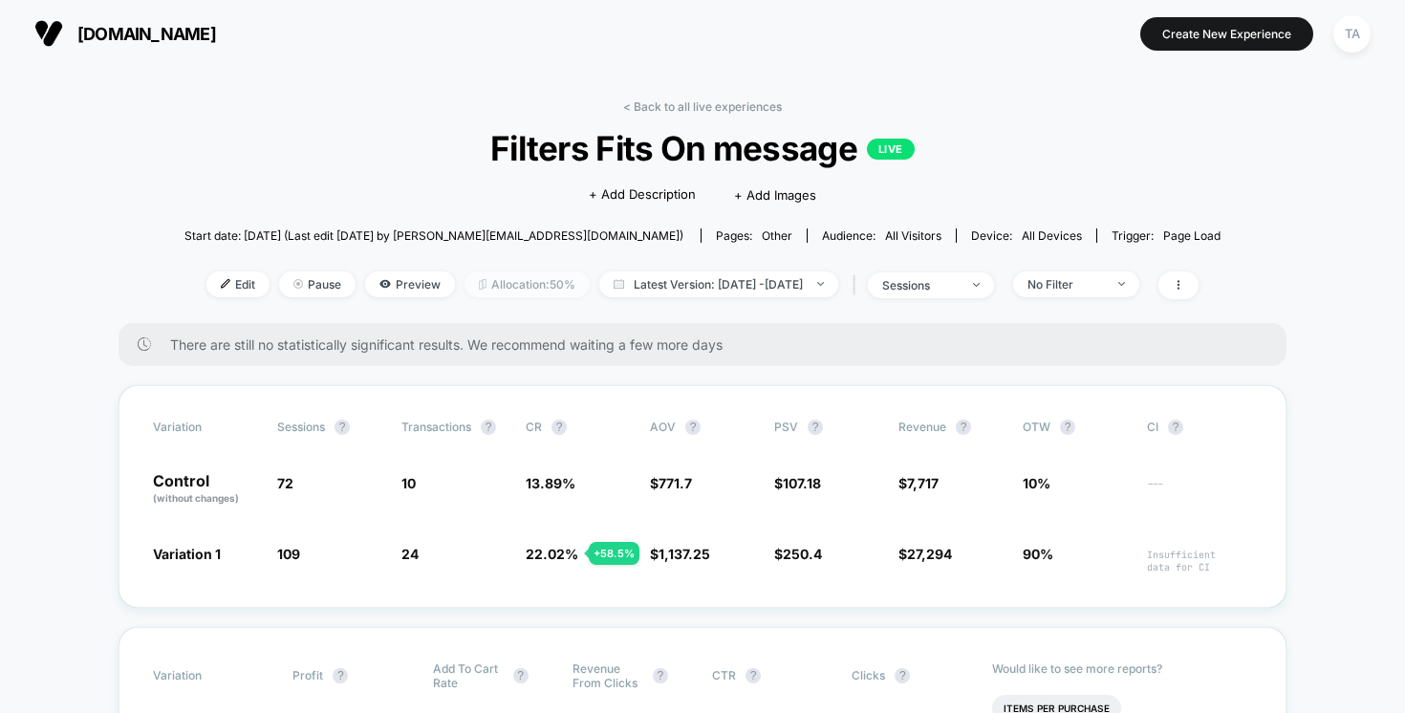
click at [464, 276] on span "Allocation: 50%" at bounding box center [526, 284] width 125 height 26
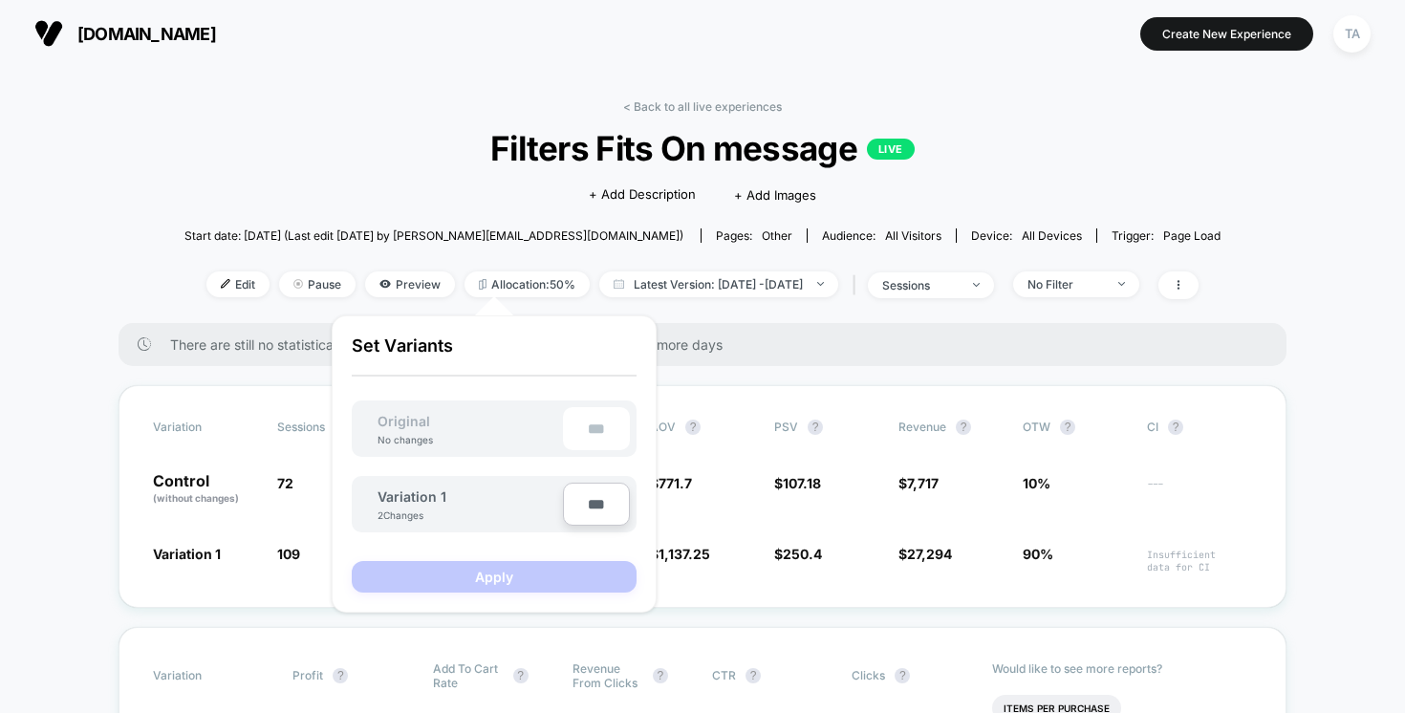
click at [467, 263] on div "< Back to all live experiences Filters Fits On message LIVE Click to edit exper…" at bounding box center [702, 211] width 1036 height 224
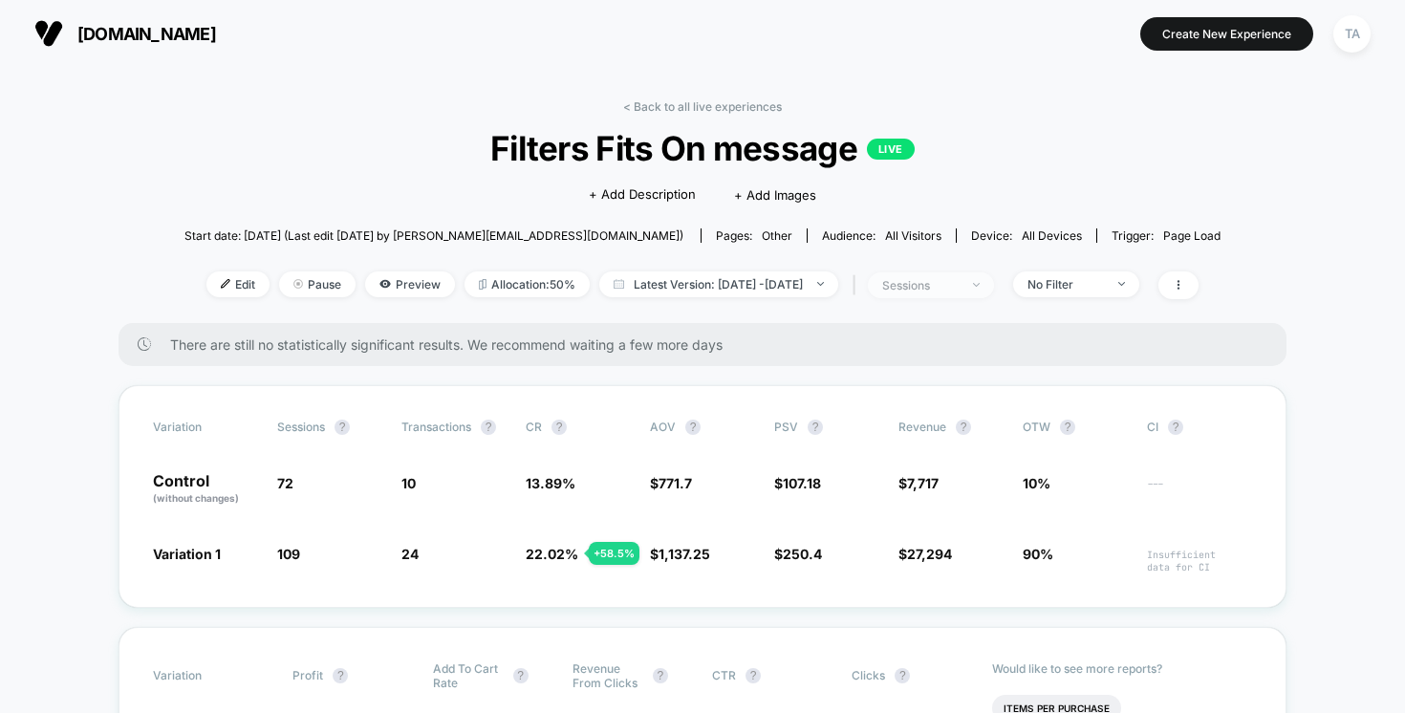
click at [921, 285] on div "sessions" at bounding box center [920, 285] width 76 height 14
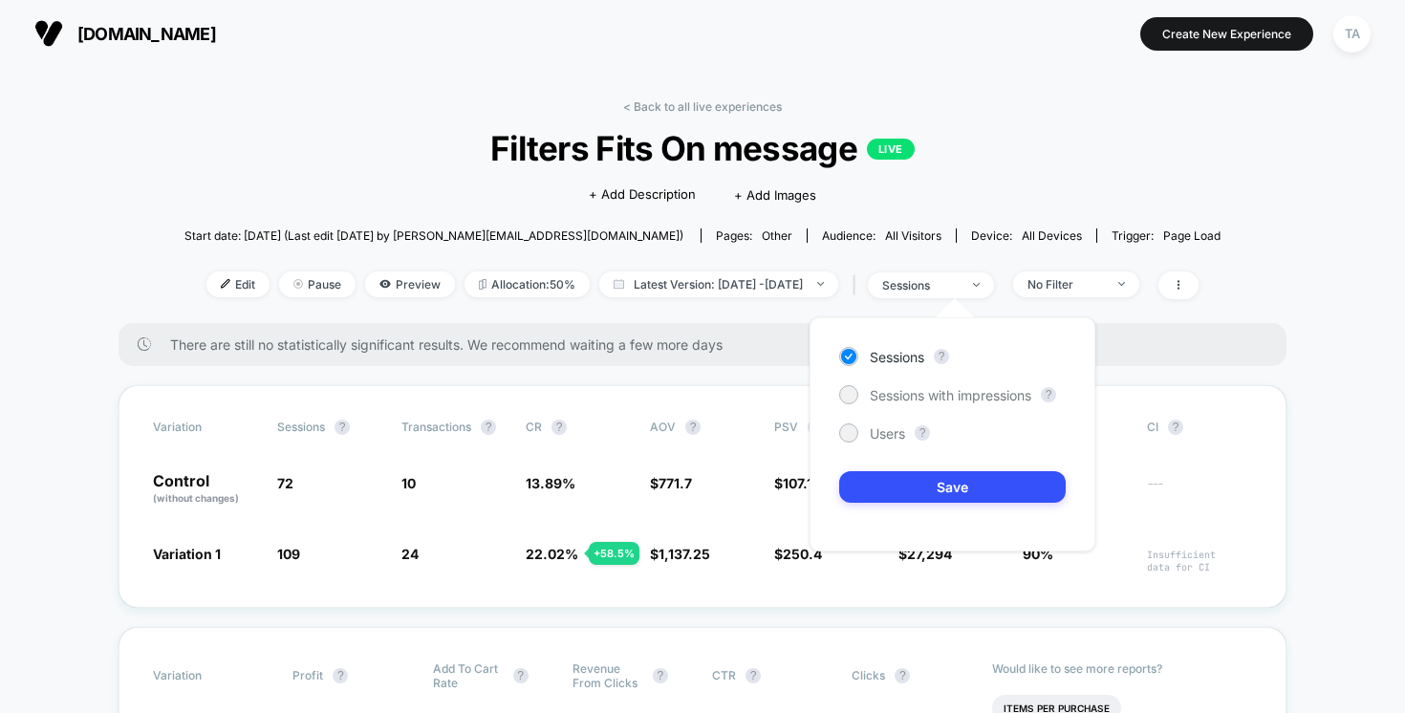
click at [968, 182] on div "Click to edit experience details + Add Description + Add Images" at bounding box center [702, 193] width 621 height 51
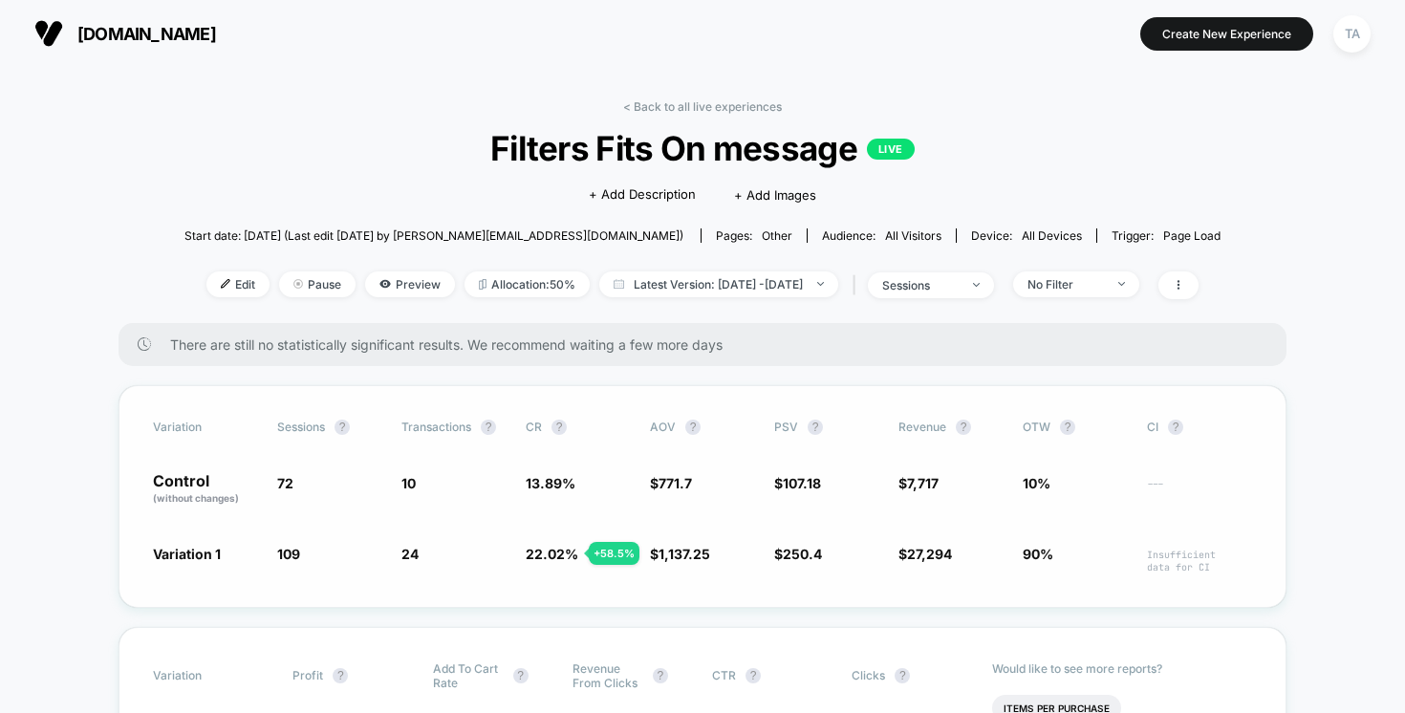
drag, startPoint x: 1070, startPoint y: 553, endPoint x: 1026, endPoint y: 553, distance: 44.0
click at [1026, 553] on span "90%" at bounding box center [1074, 559] width 105 height 30
click at [1198, 291] on span at bounding box center [1178, 285] width 40 height 28
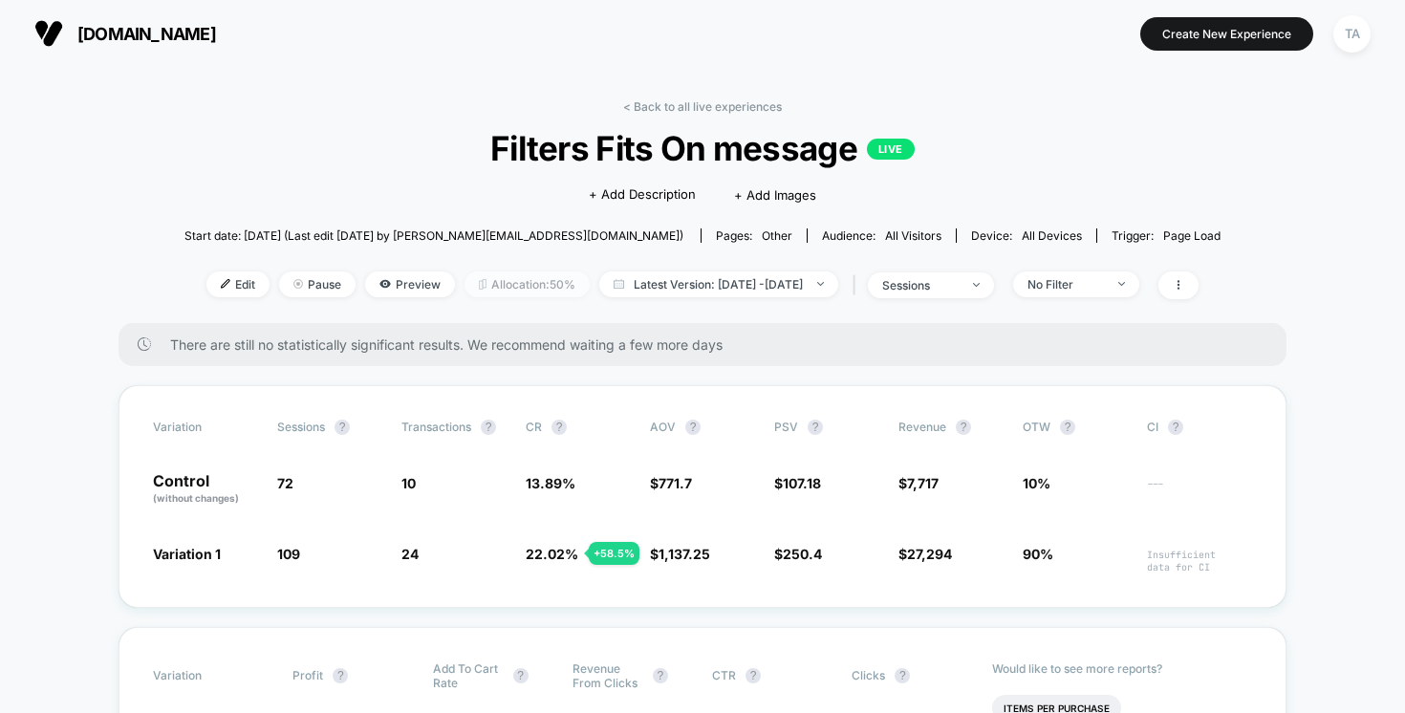
click at [537, 283] on span "Allocation: 50%" at bounding box center [526, 284] width 125 height 26
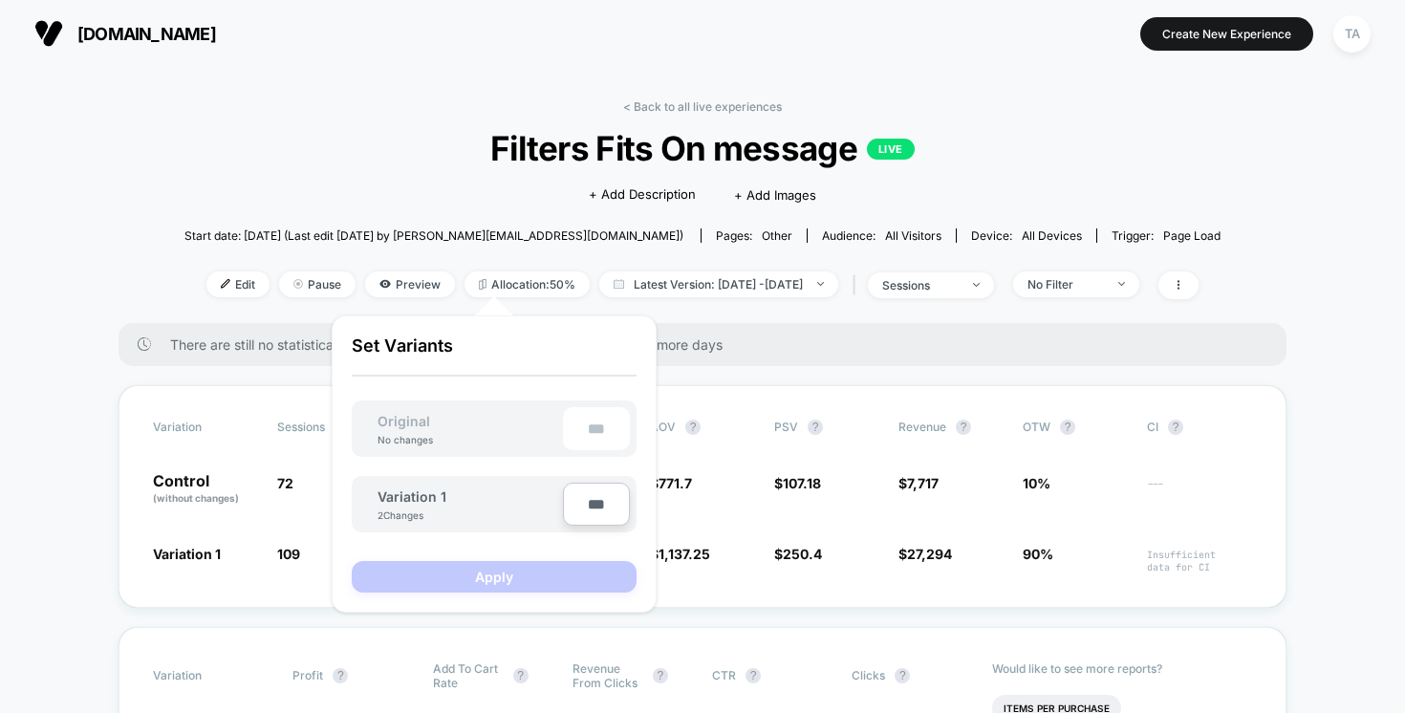
click at [590, 503] on input "***" at bounding box center [596, 504] width 67 height 43
type input "**"
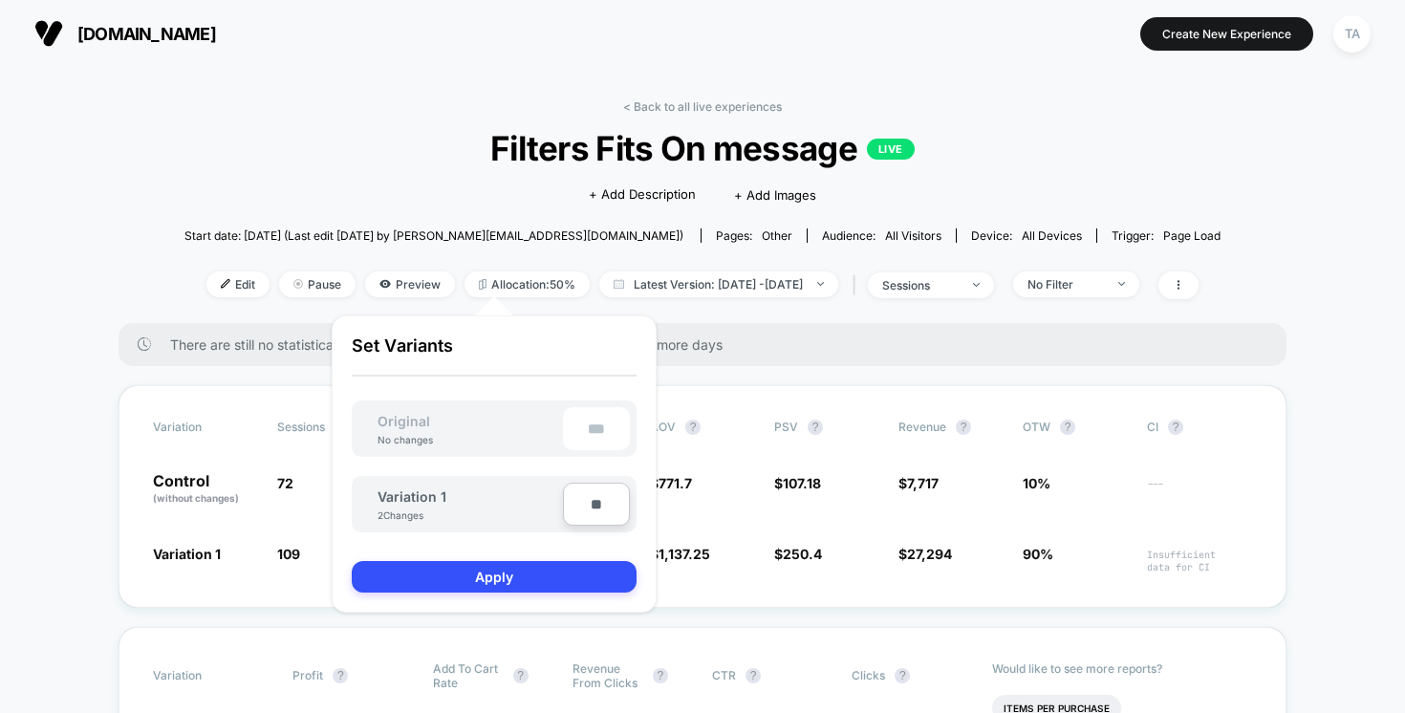
type input "***"
type input "**"
type input "****"
click at [521, 566] on button "Apply" at bounding box center [494, 577] width 285 height 32
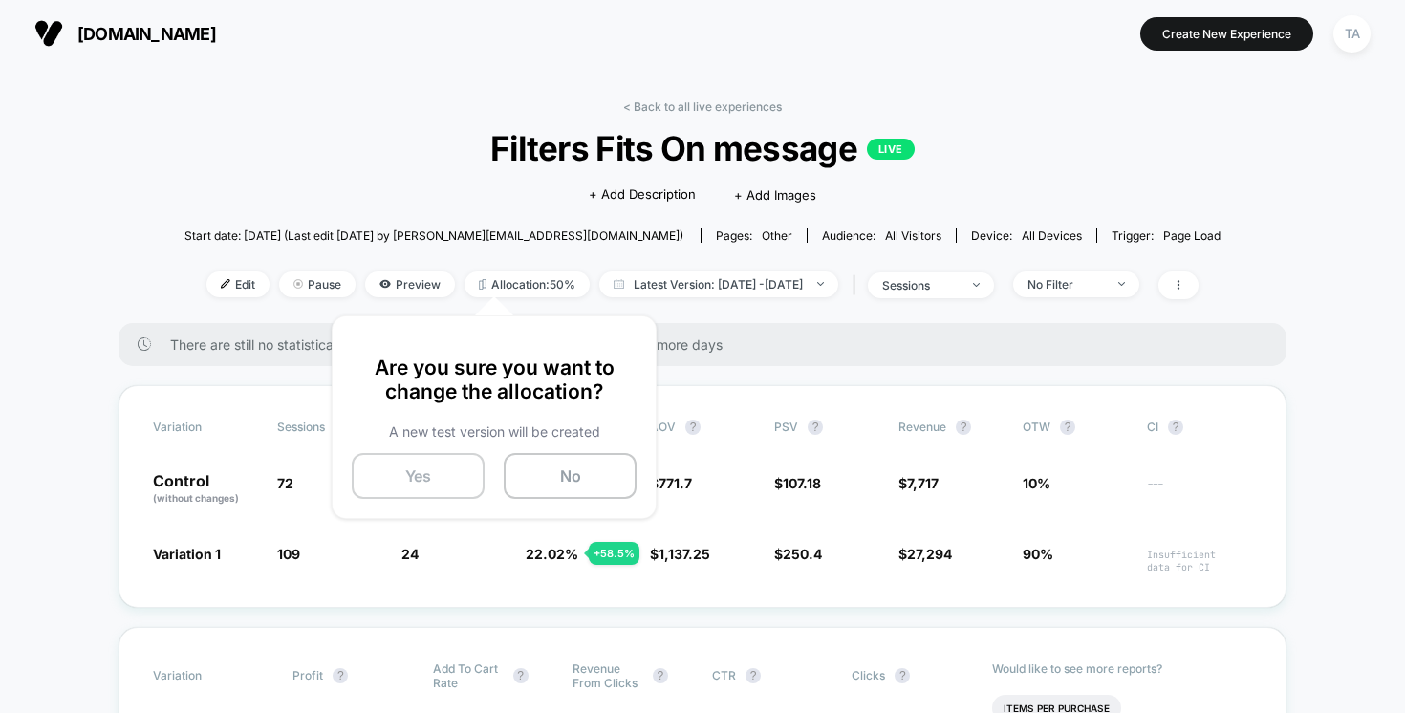
click at [438, 491] on button "Yes" at bounding box center [418, 476] width 133 height 46
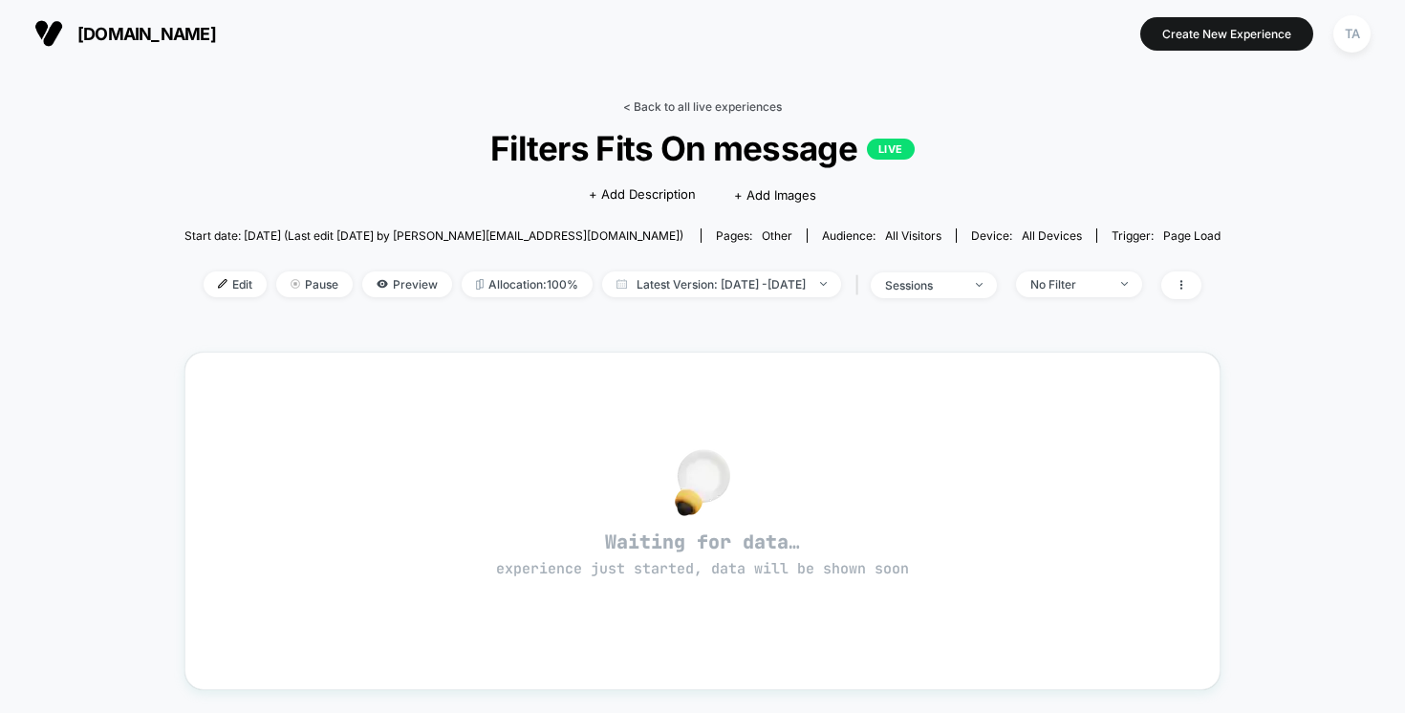
click at [668, 106] on link "< Back to all live experiences" at bounding box center [702, 106] width 159 height 14
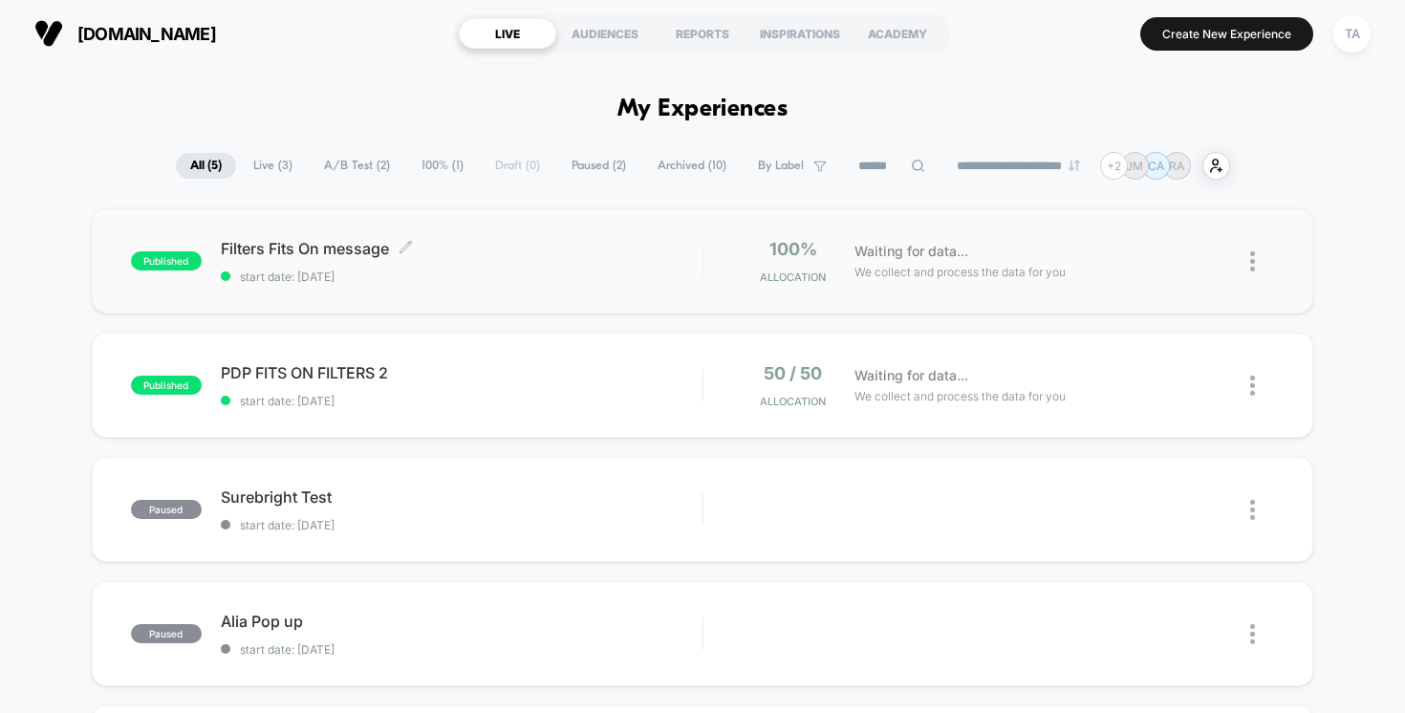
click at [430, 267] on div "Filters Fits On message Click to edit experience details Click to edit experien…" at bounding box center [462, 261] width 482 height 45
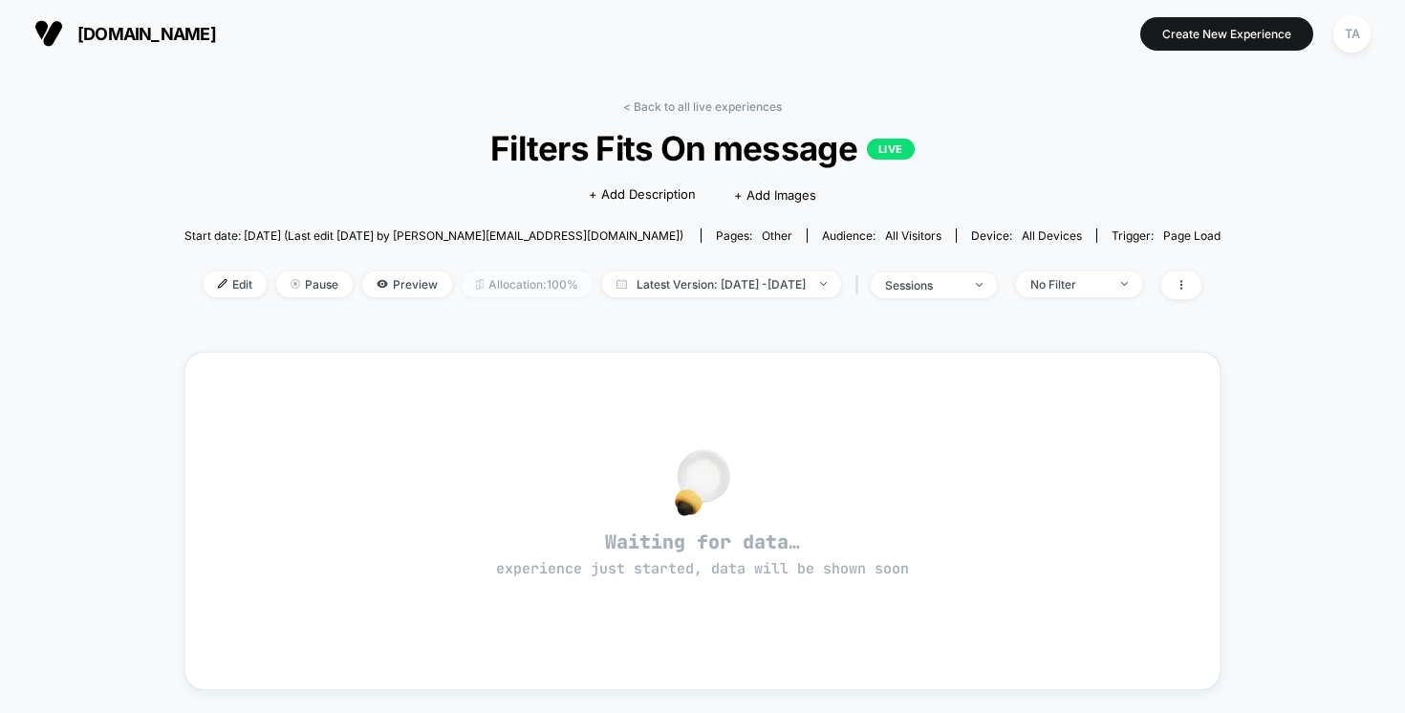
click at [479, 279] on span "Allocation: 100%" at bounding box center [527, 284] width 131 height 26
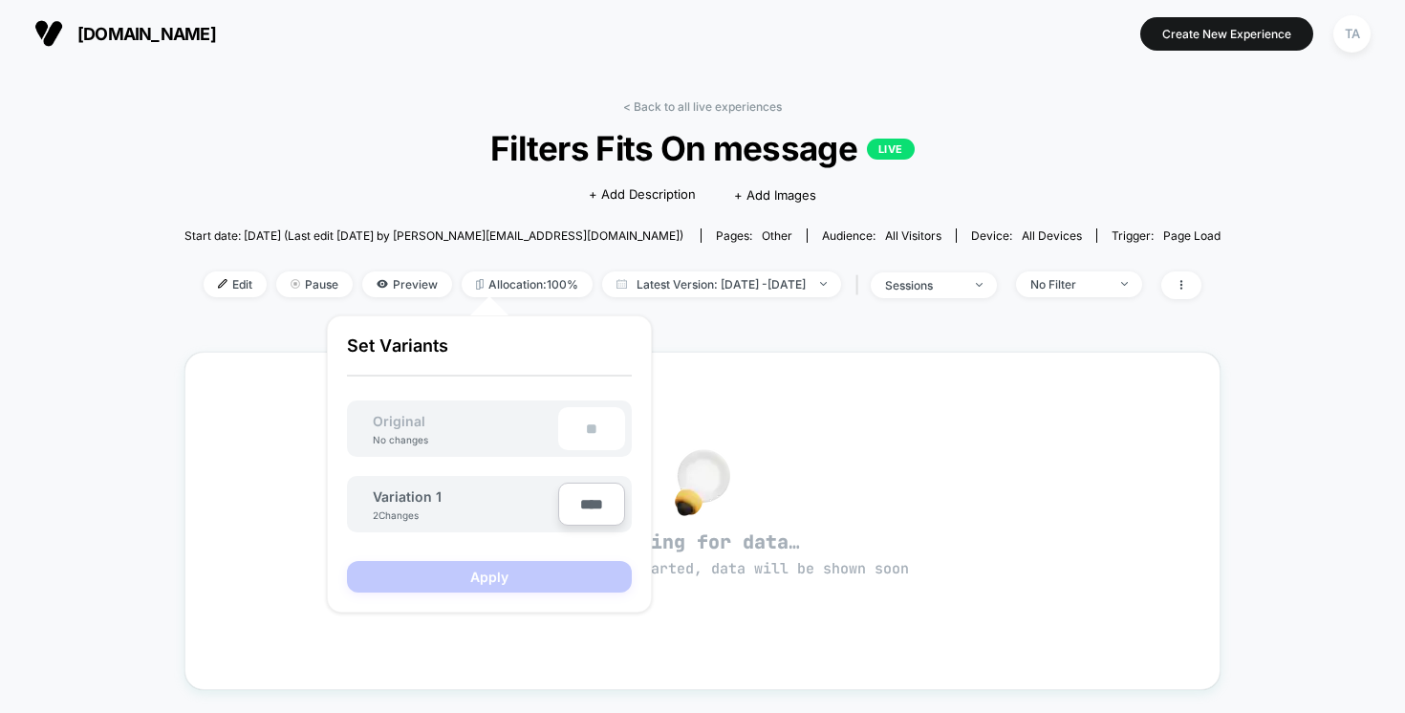
click at [638, 91] on div "< Back to all live experiences Filters Fits On message LIVE Click to edit exper…" at bounding box center [702, 556] width 1036 height 940
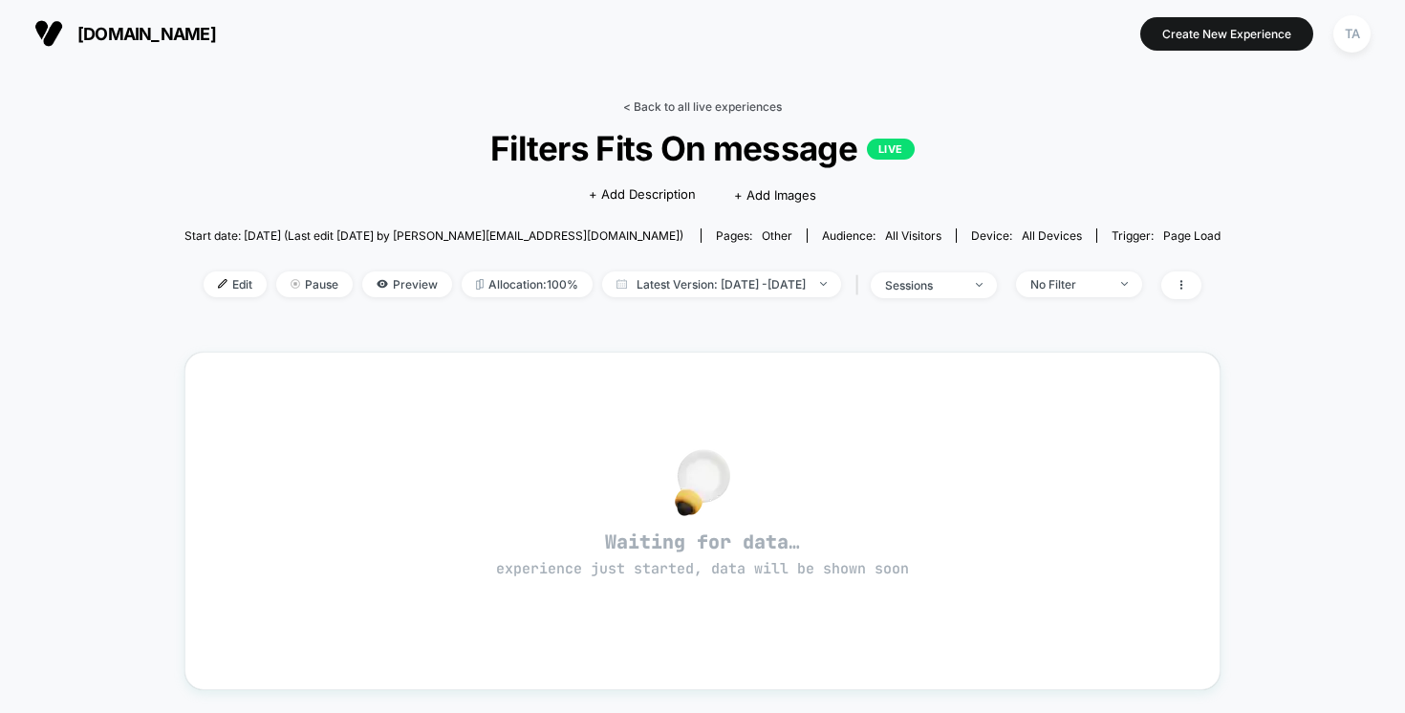
click at [637, 106] on link "< Back to all live experiences" at bounding box center [702, 106] width 159 height 14
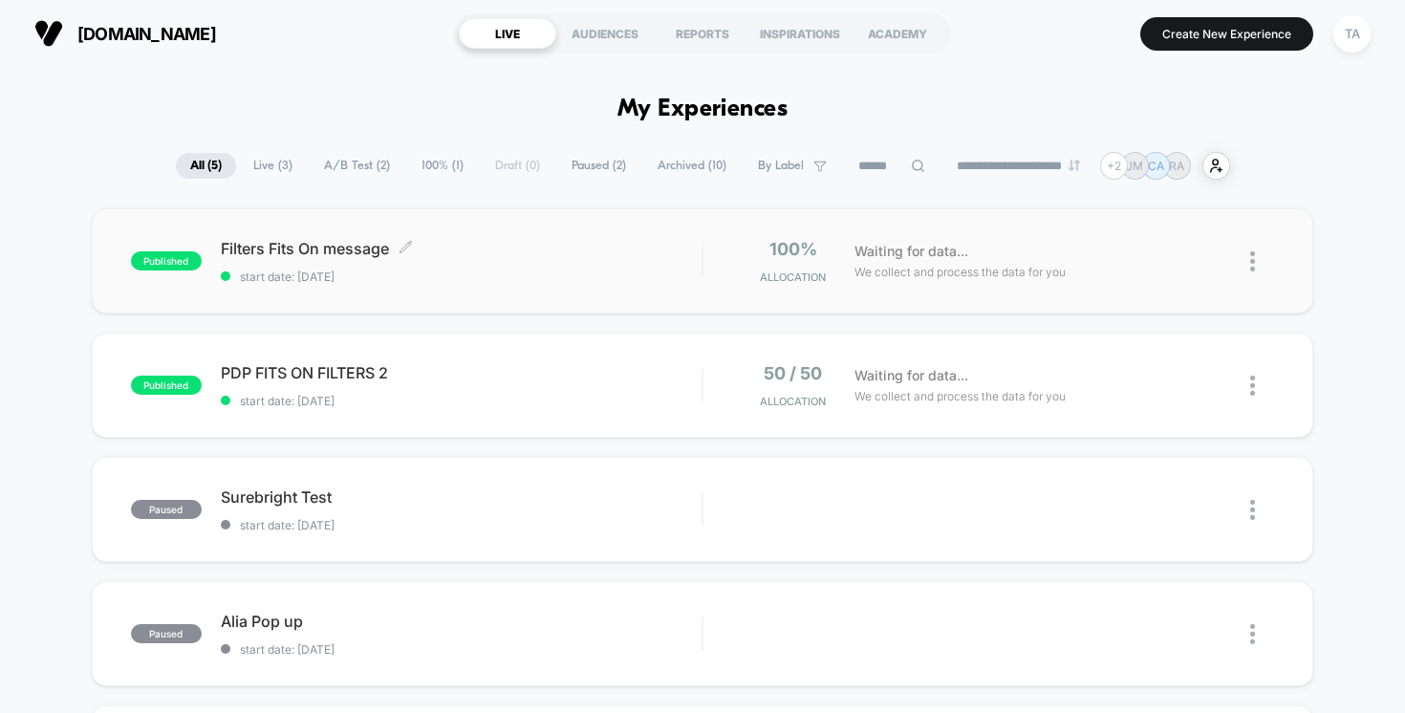
click at [318, 244] on span "Filters Fits On message Click to edit experience details" at bounding box center [462, 248] width 482 height 19
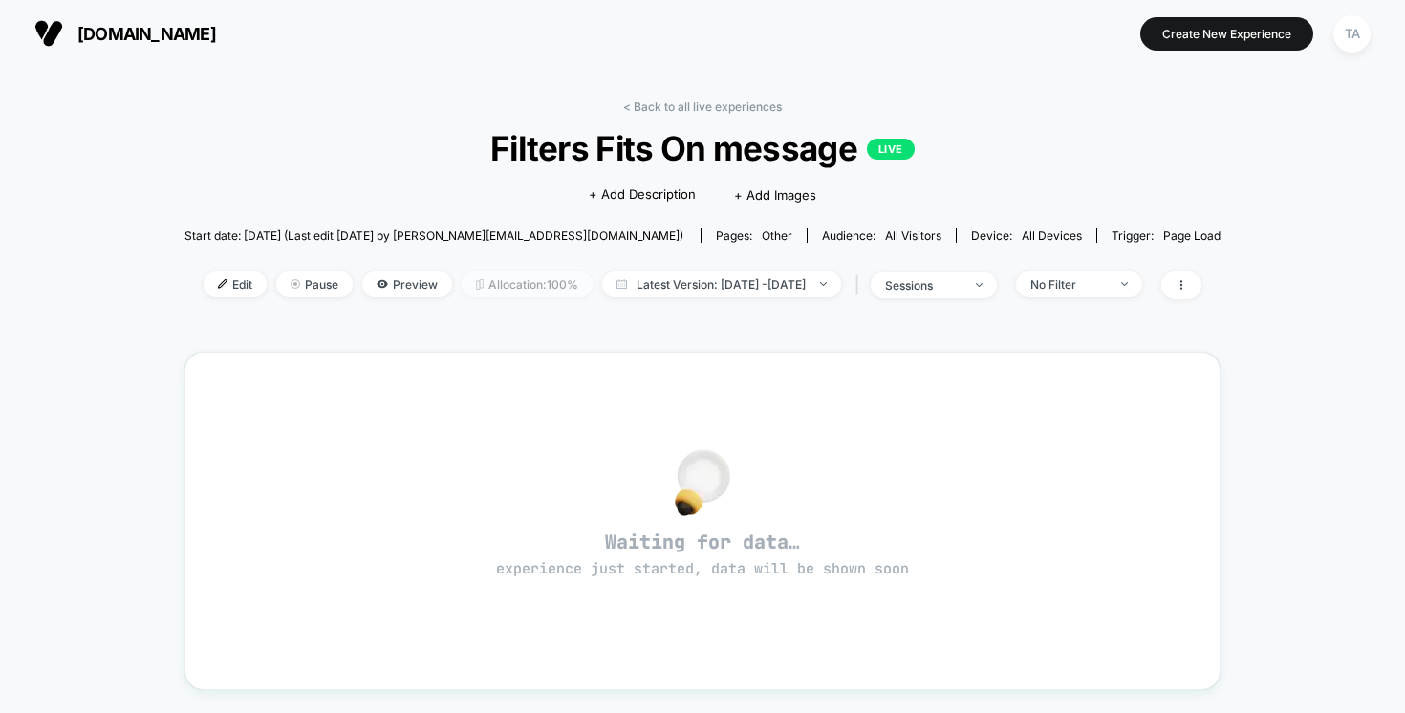
click at [488, 286] on span "Allocation: 100%" at bounding box center [527, 284] width 131 height 26
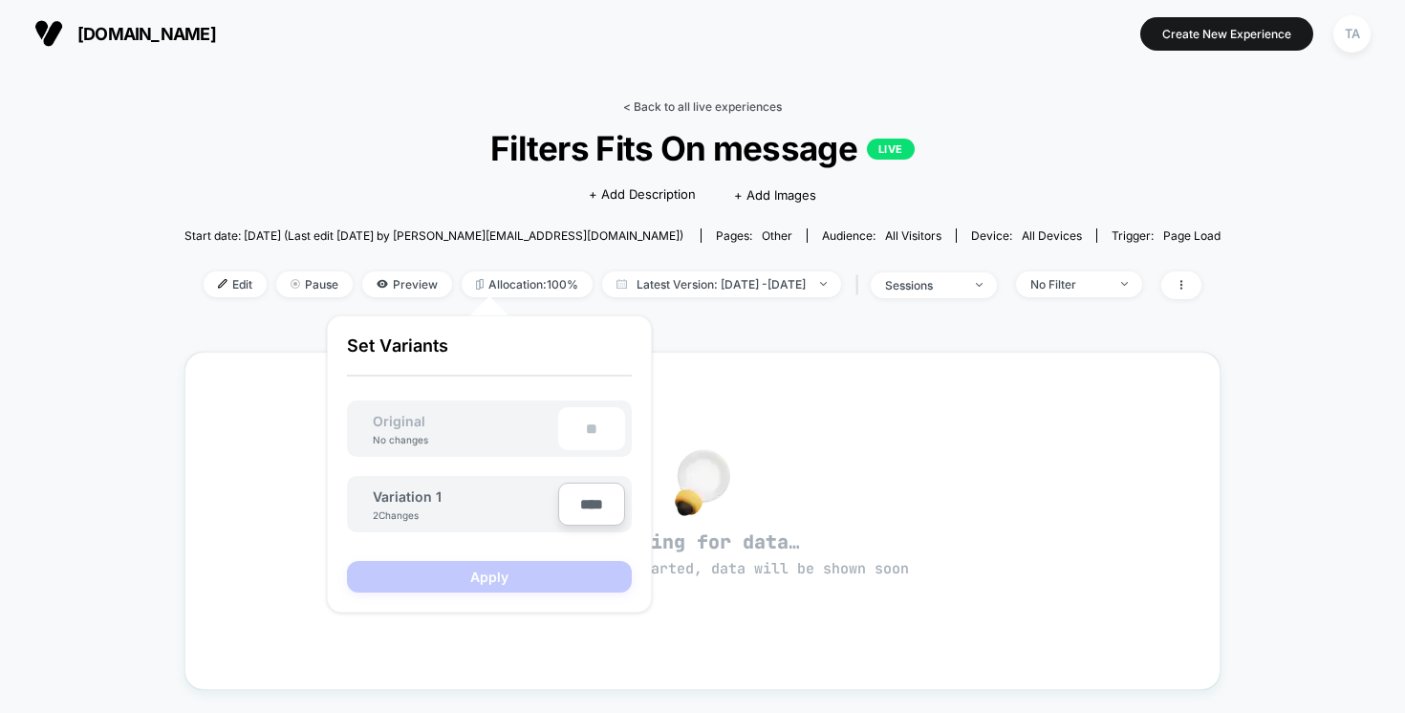
click at [641, 106] on link "< Back to all live experiences" at bounding box center [702, 106] width 159 height 14
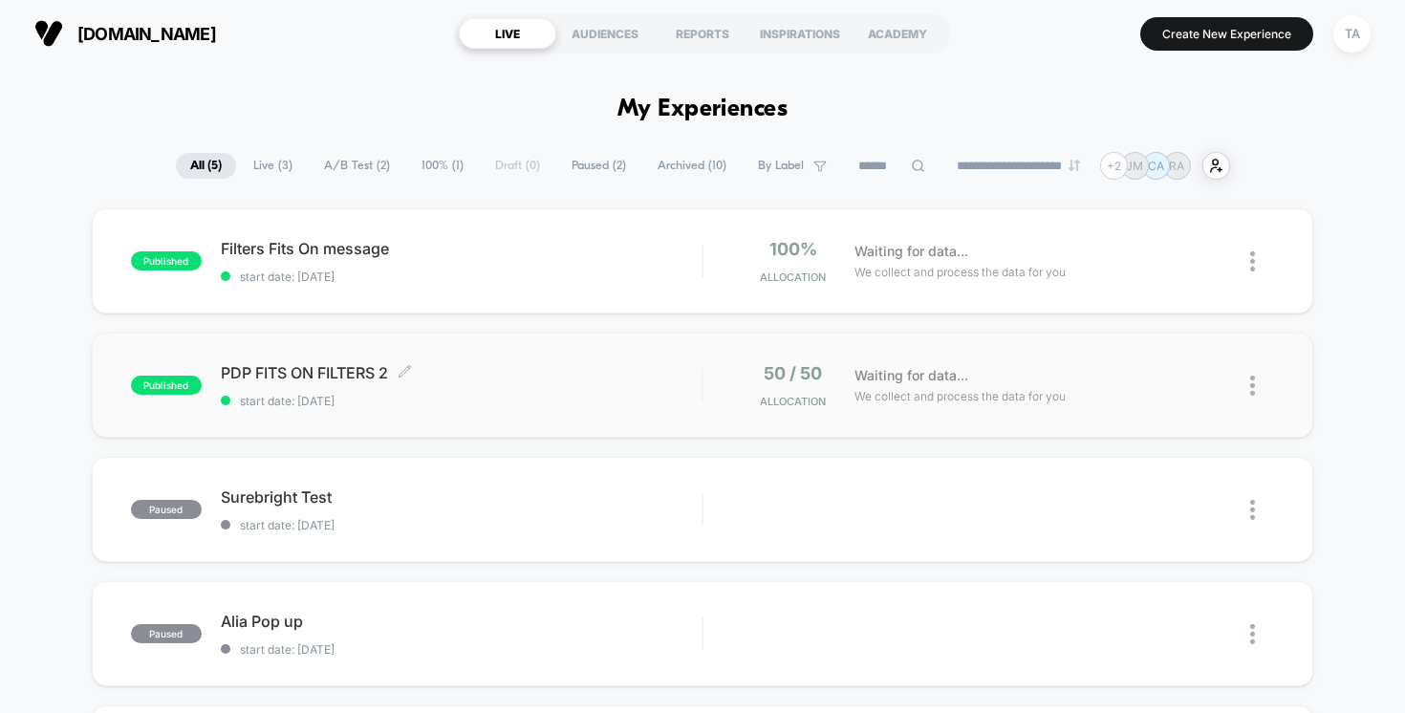
click at [325, 377] on span "PDP FITS ON FILTERS 2 Click to edit experience details" at bounding box center [462, 372] width 482 height 19
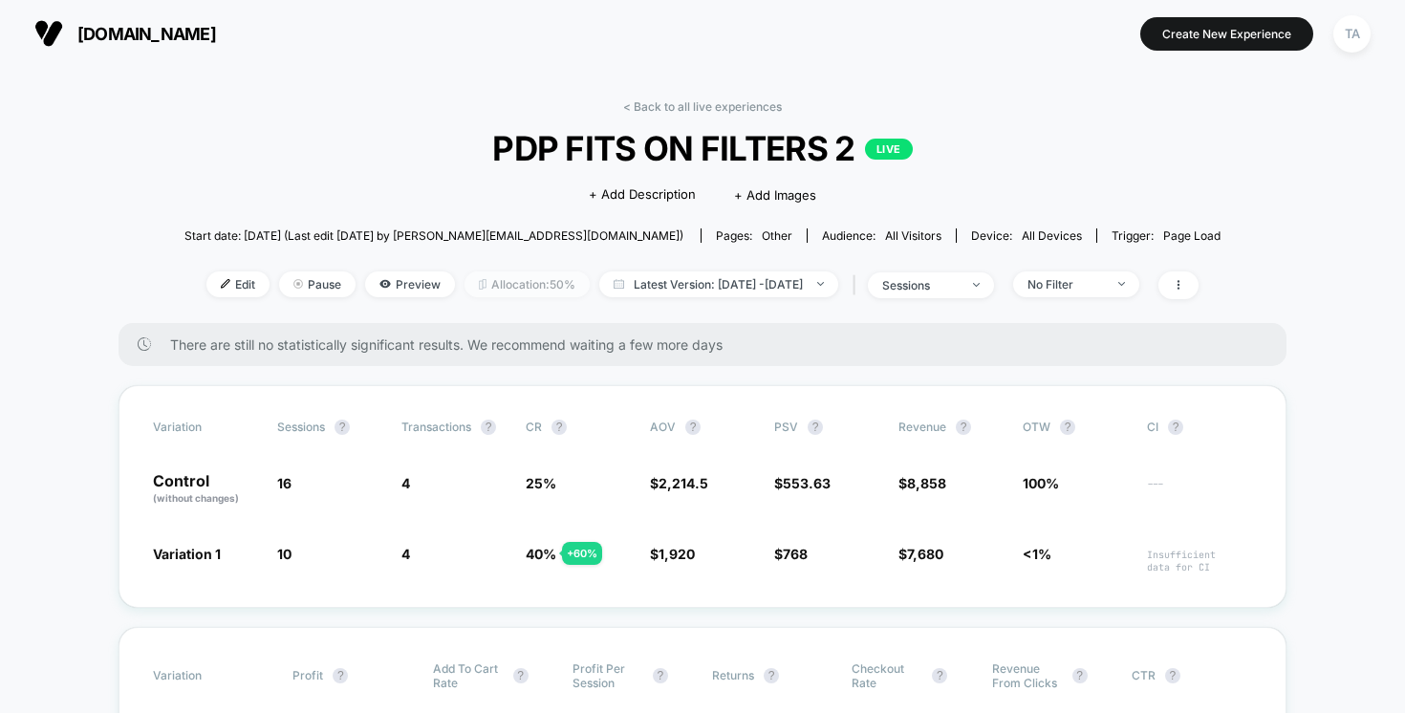
click at [494, 275] on span "Allocation: 50%" at bounding box center [526, 284] width 125 height 26
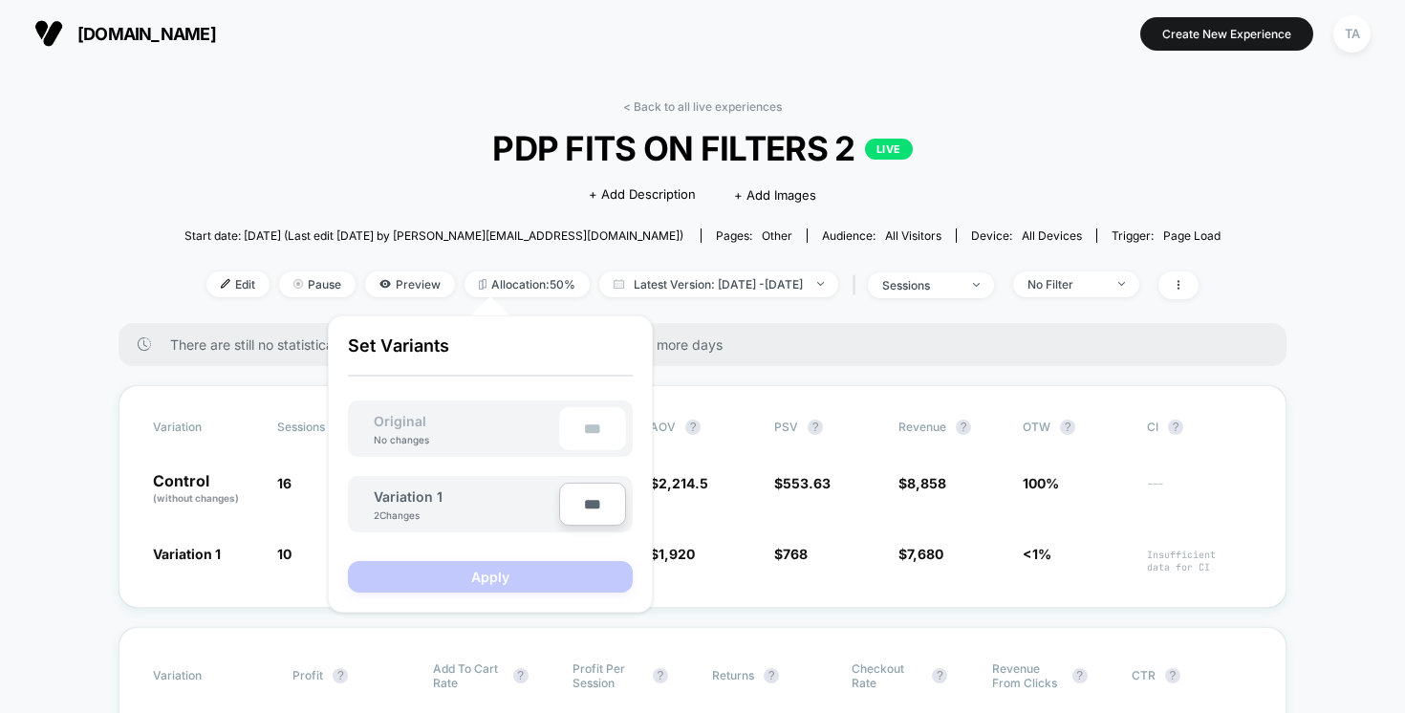
click at [598, 504] on input "***" at bounding box center [592, 504] width 67 height 43
type input "***"
type input "**"
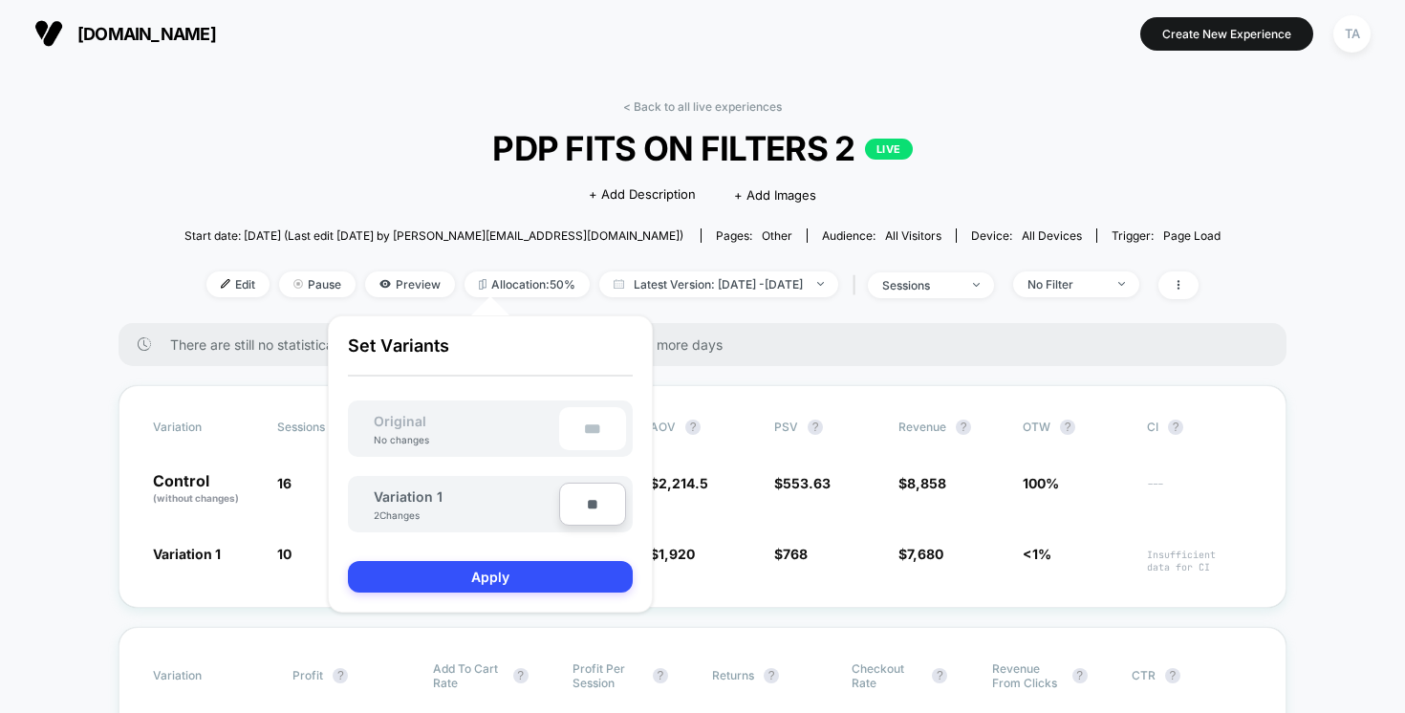
type input "***"
type input "**"
type input "****"
click at [529, 566] on button "Apply" at bounding box center [490, 577] width 285 height 32
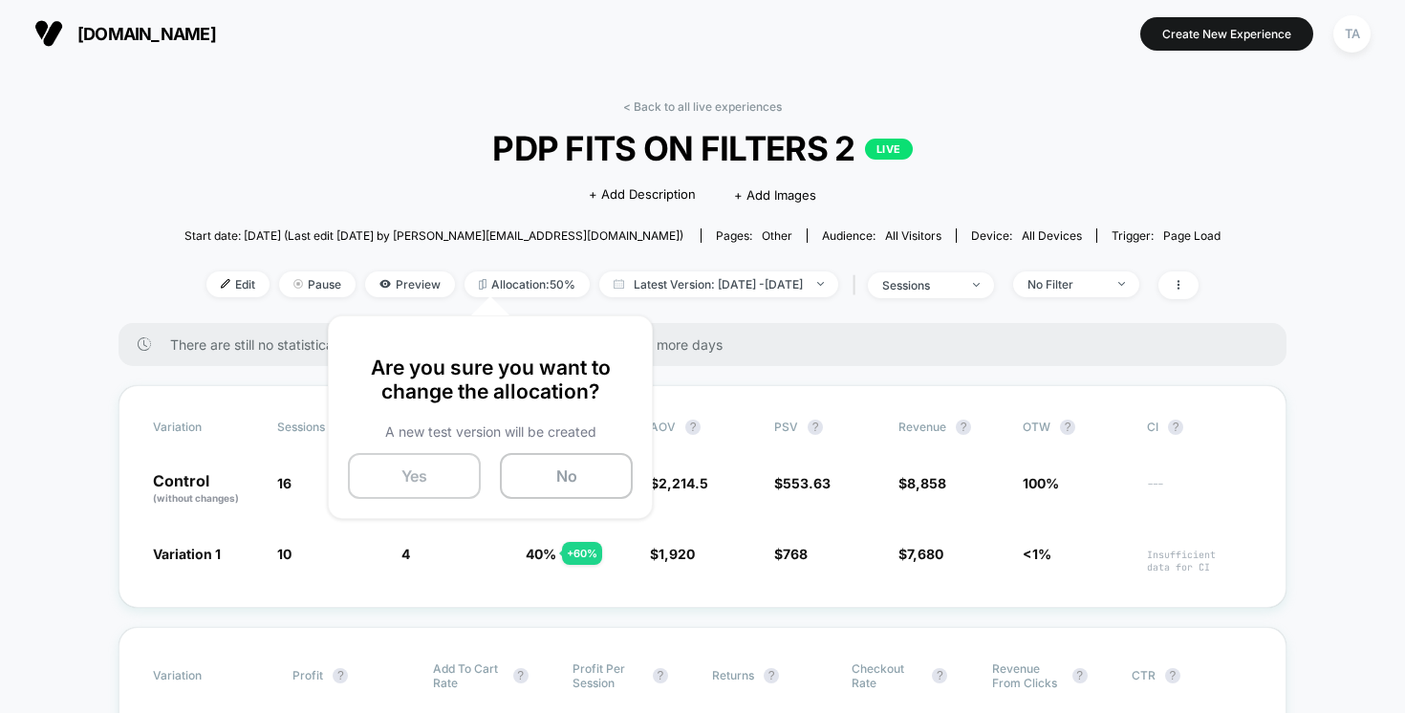
click at [388, 469] on button "Yes" at bounding box center [414, 476] width 133 height 46
